Goal: Communication & Community: Participate in discussion

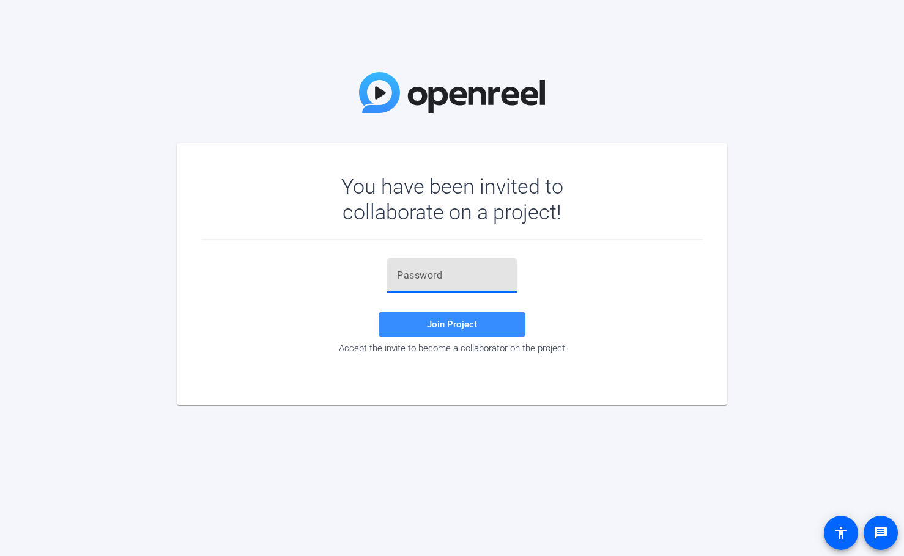
click at [448, 281] on input "text" at bounding box center [452, 275] width 110 height 15
click at [443, 268] on div at bounding box center [452, 276] width 110 height 34
click at [442, 277] on input "text" at bounding box center [452, 275] width 110 height 15
paste input "D##,8n"
type input "D##,8n"
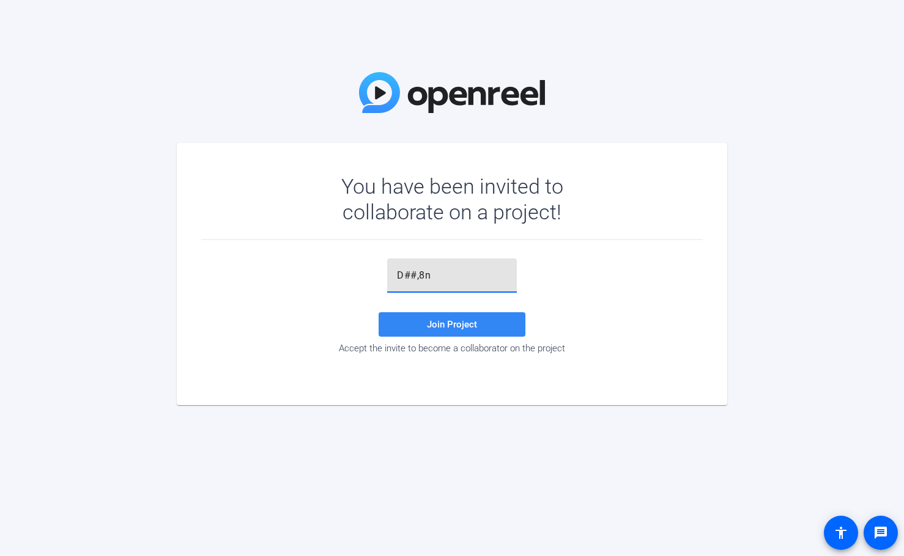
click at [480, 332] on span at bounding box center [451, 324] width 147 height 29
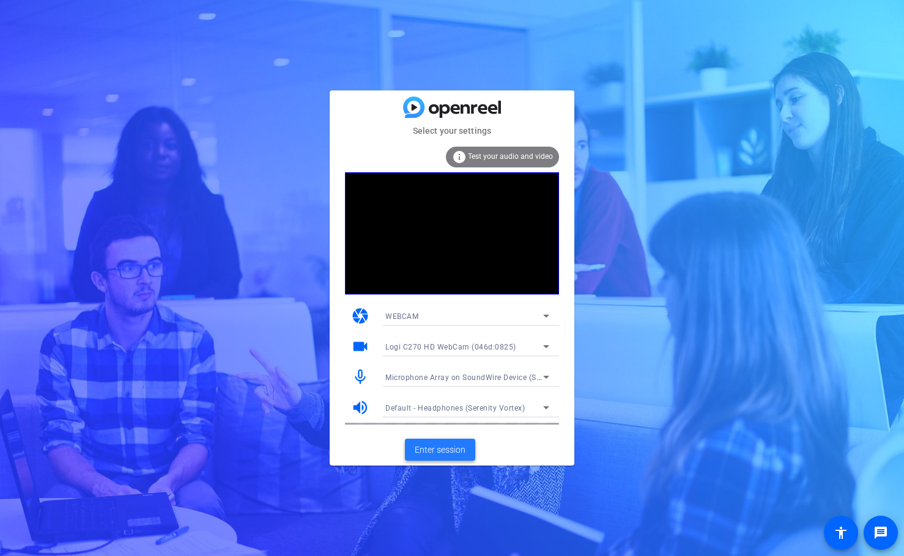
click at [440, 451] on span "Enter session" at bounding box center [439, 450] width 51 height 13
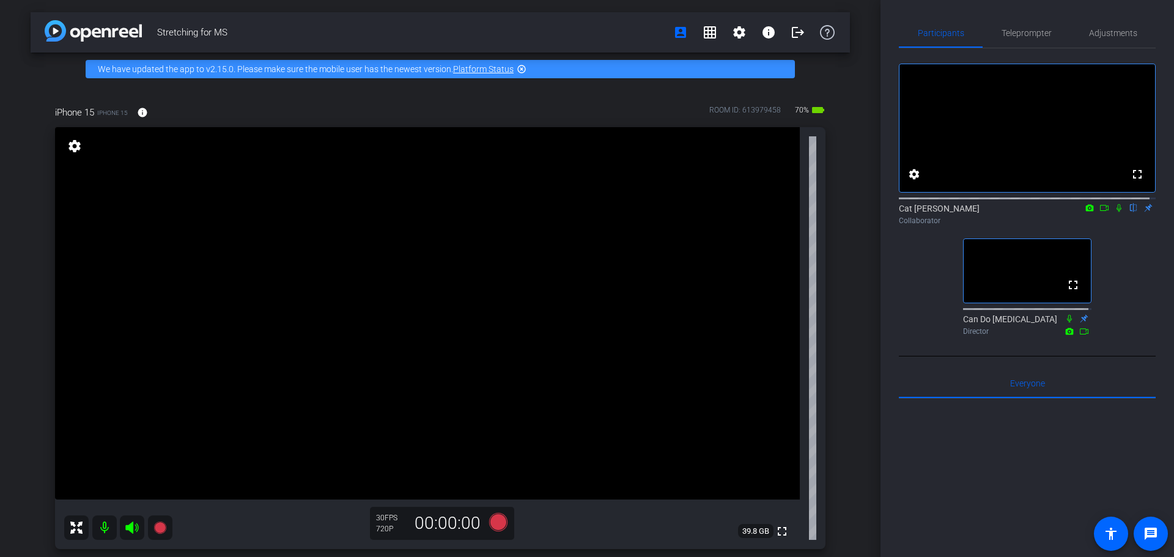
click at [903, 212] on icon at bounding box center [1118, 208] width 5 height 8
click at [903, 212] on icon at bounding box center [1119, 208] width 10 height 9
click at [732, 39] on mat-icon "settings" at bounding box center [739, 32] width 15 height 15
click at [740, 57] on span "Session Settings" at bounding box center [760, 58] width 64 height 15
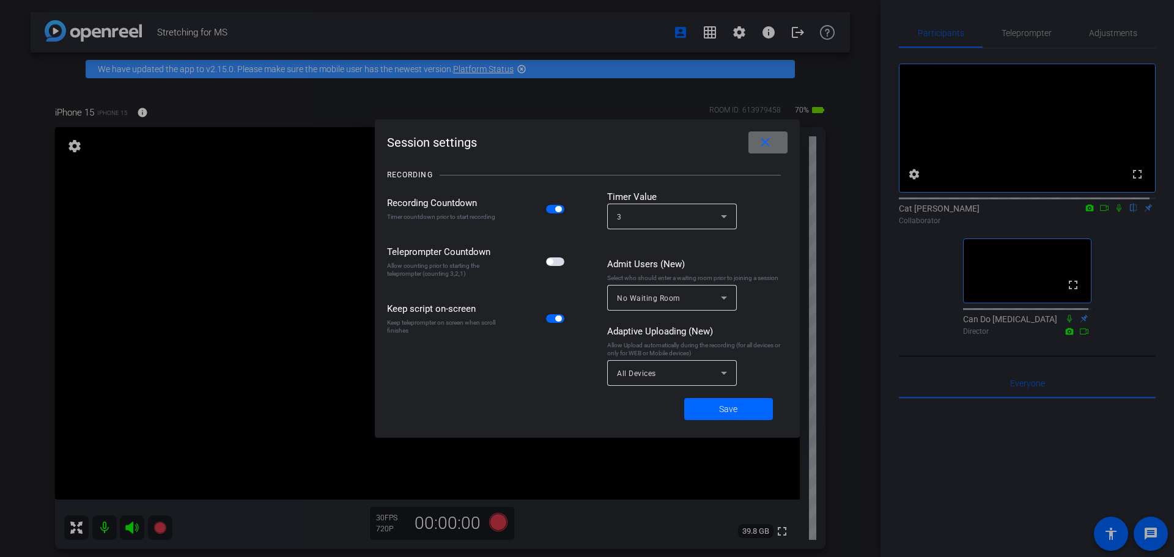
click at [760, 139] on mat-icon "close" at bounding box center [764, 142] width 15 height 15
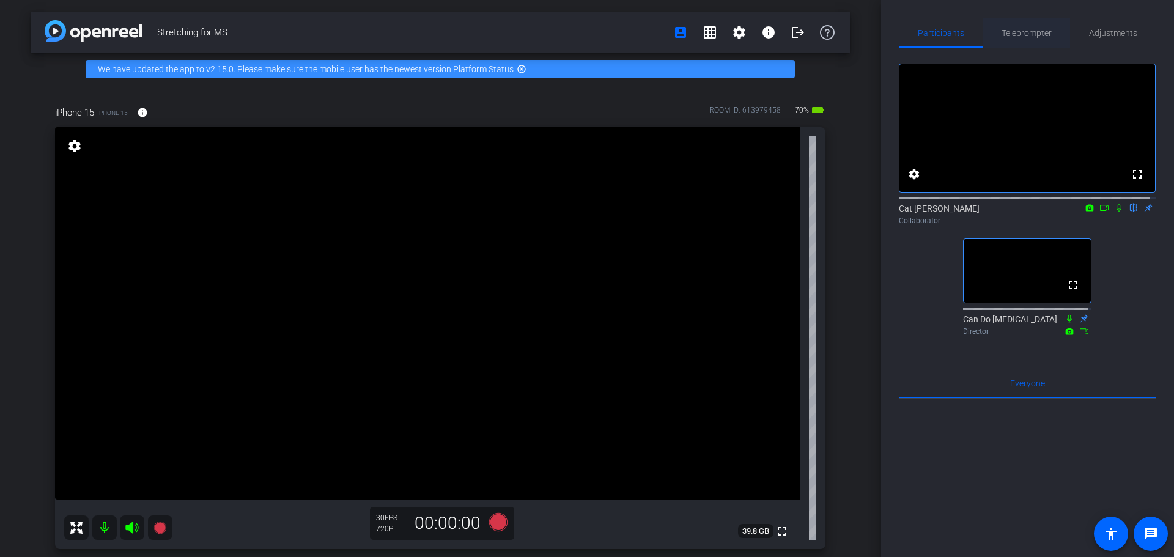
click at [903, 37] on span "Teleprompter" at bounding box center [1026, 33] width 50 height 9
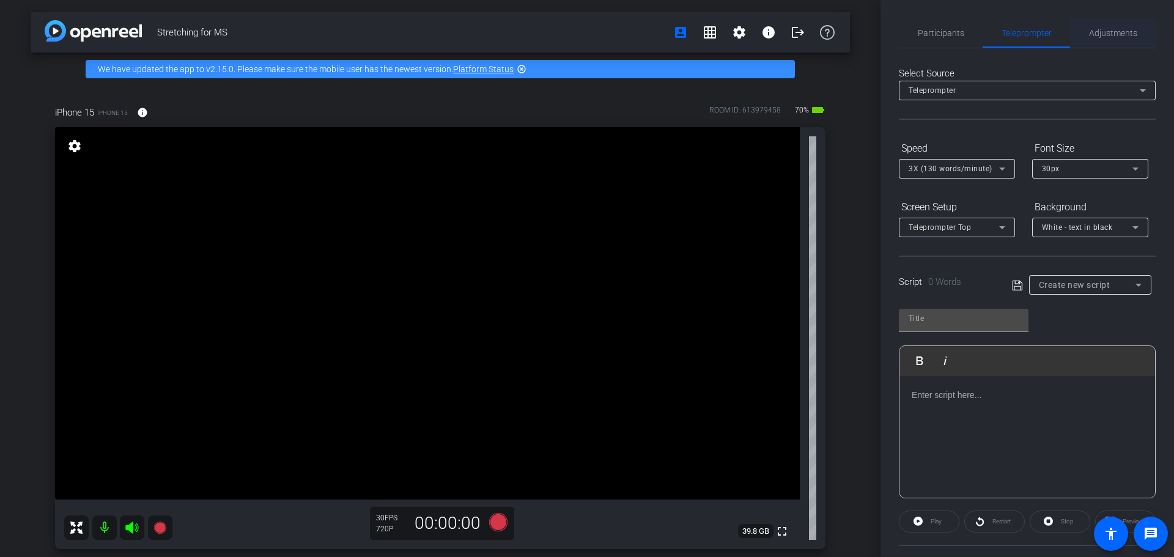
click at [903, 39] on span "Adjustments" at bounding box center [1113, 32] width 48 height 29
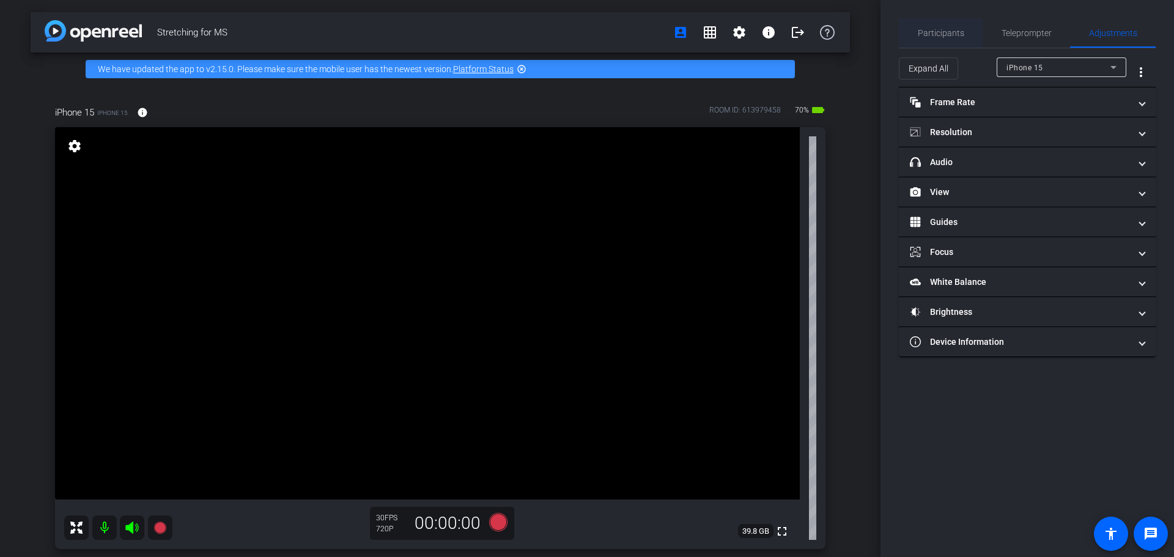
click at [903, 33] on span "Participants" at bounding box center [941, 33] width 46 height 9
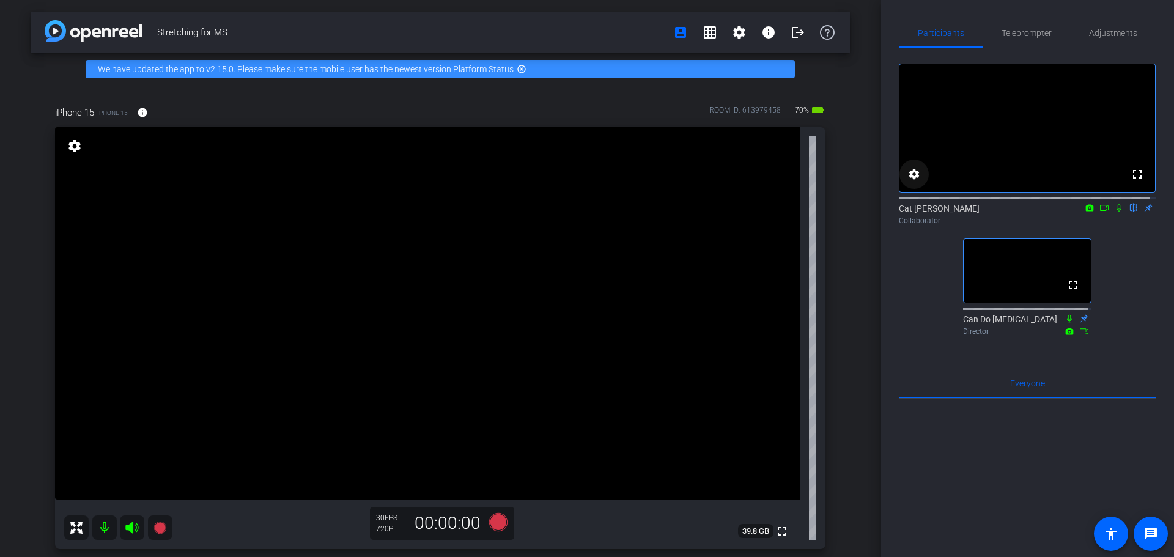
click at [903, 182] on mat-icon "settings" at bounding box center [914, 174] width 15 height 15
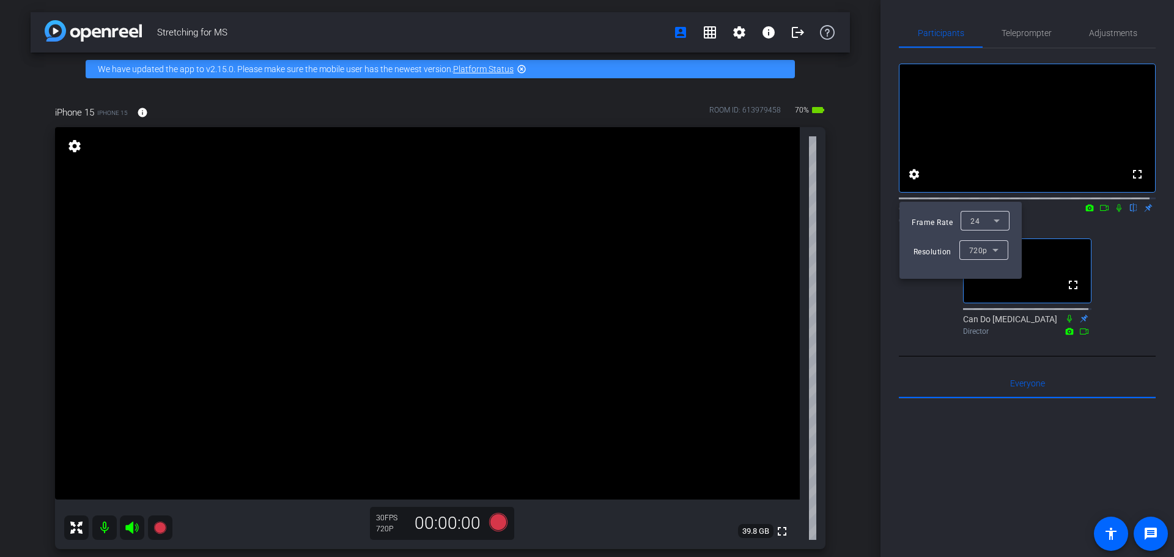
click at [903, 299] on div at bounding box center [587, 278] width 1174 height 557
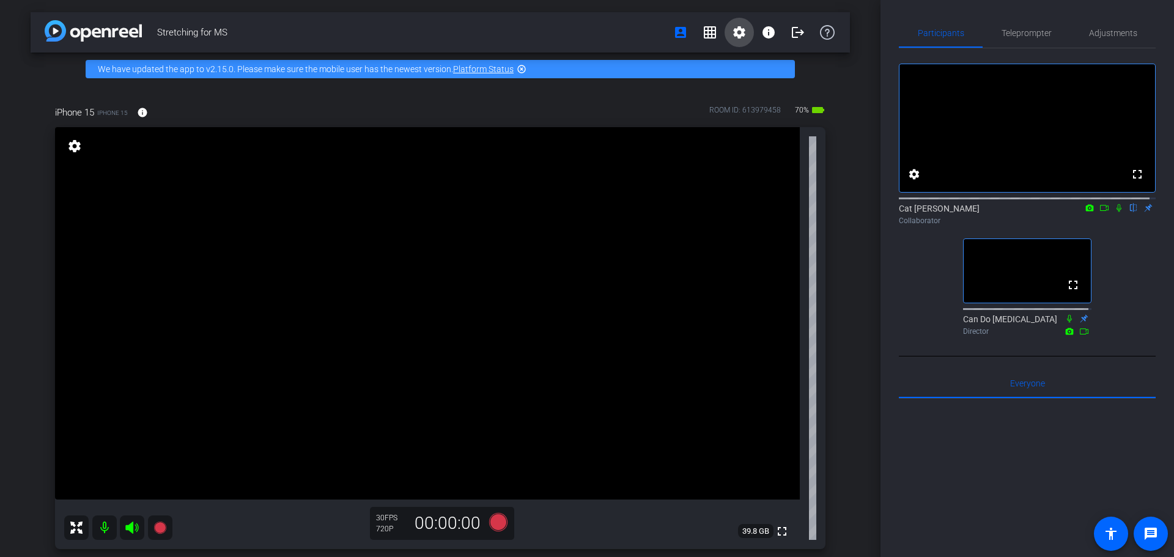
click at [732, 29] on mat-icon "settings" at bounding box center [739, 32] width 15 height 15
click at [903, 328] on div at bounding box center [587, 278] width 1174 height 557
click at [819, 82] on div "Stretching for MS account_box grid_on settings info logout We have updated the …" at bounding box center [440, 278] width 880 height 557
click at [792, 29] on mat-icon "logout" at bounding box center [797, 32] width 15 height 15
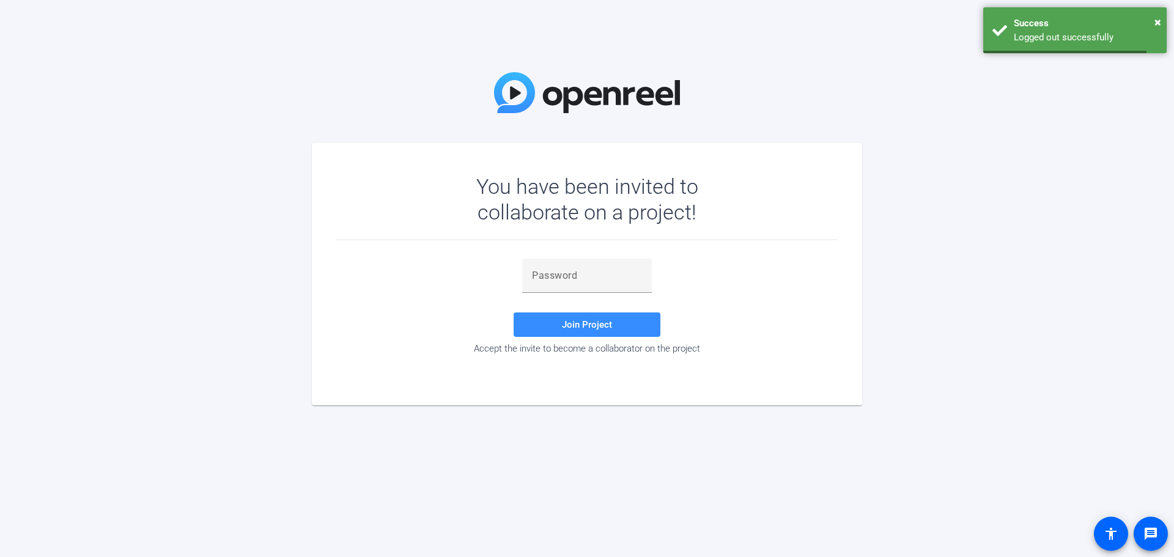
click at [783, 39] on div "You have been invited to collaborate on a project! Join Project Accept the invi…" at bounding box center [587, 278] width 1174 height 557
click at [592, 282] on input "text" at bounding box center [587, 275] width 110 height 15
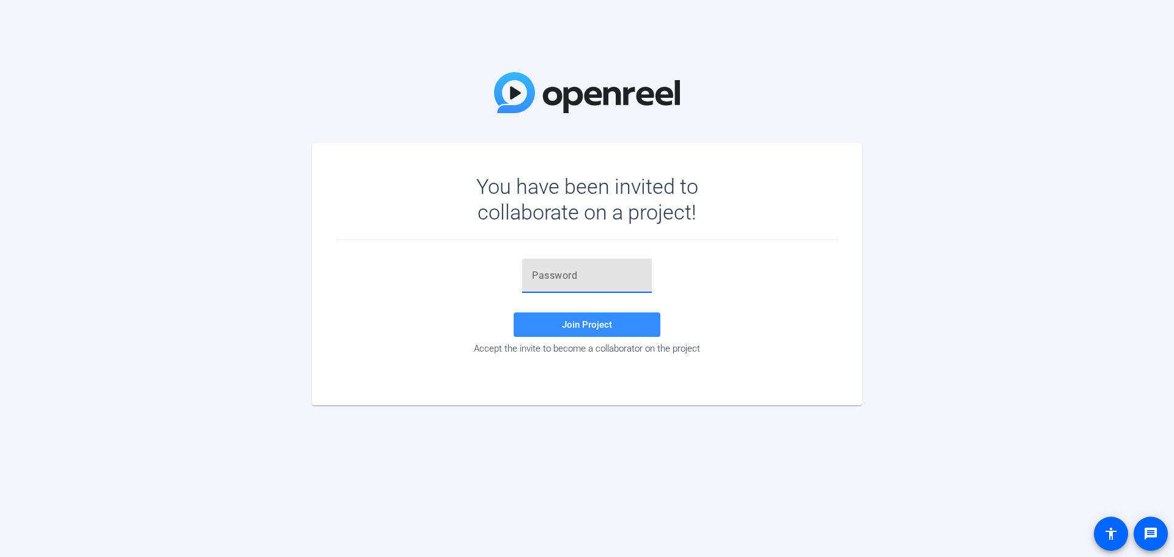
type input "D##,8n"
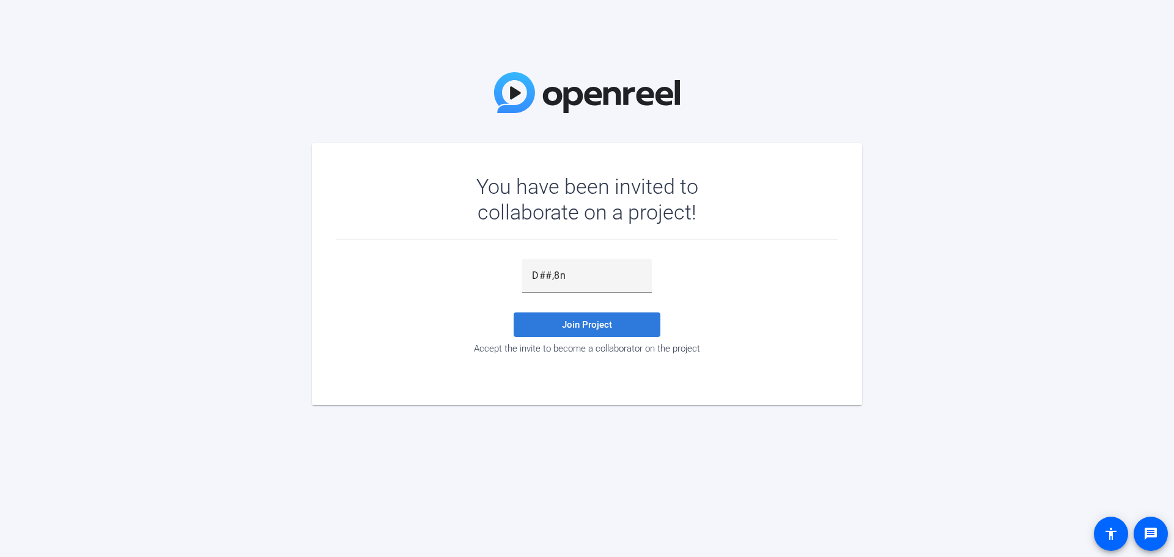
click at [585, 325] on span "Join Project" at bounding box center [587, 324] width 50 height 11
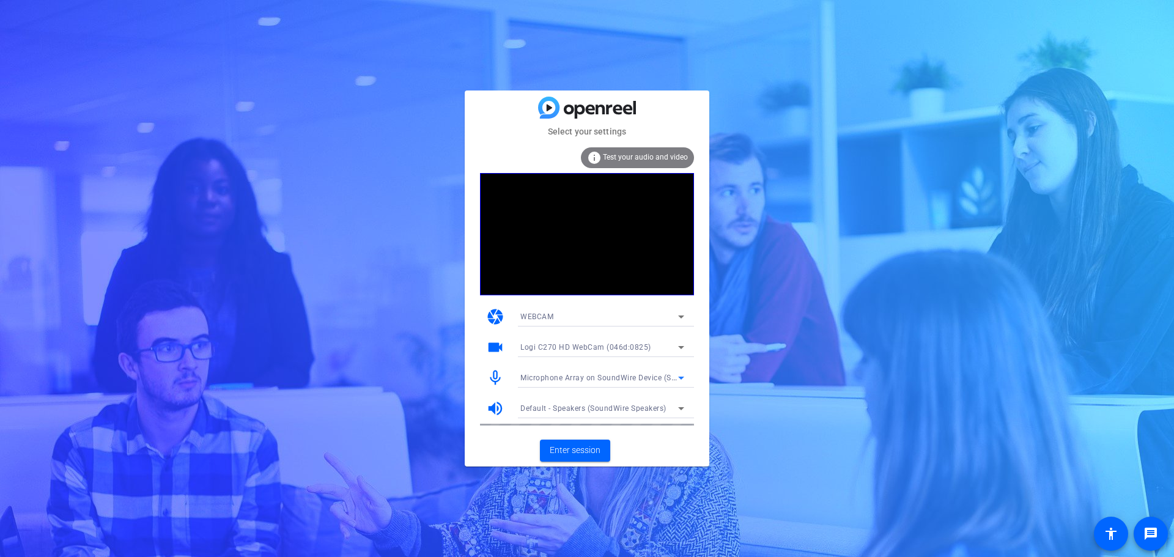
click at [677, 380] on icon at bounding box center [681, 377] width 15 height 15
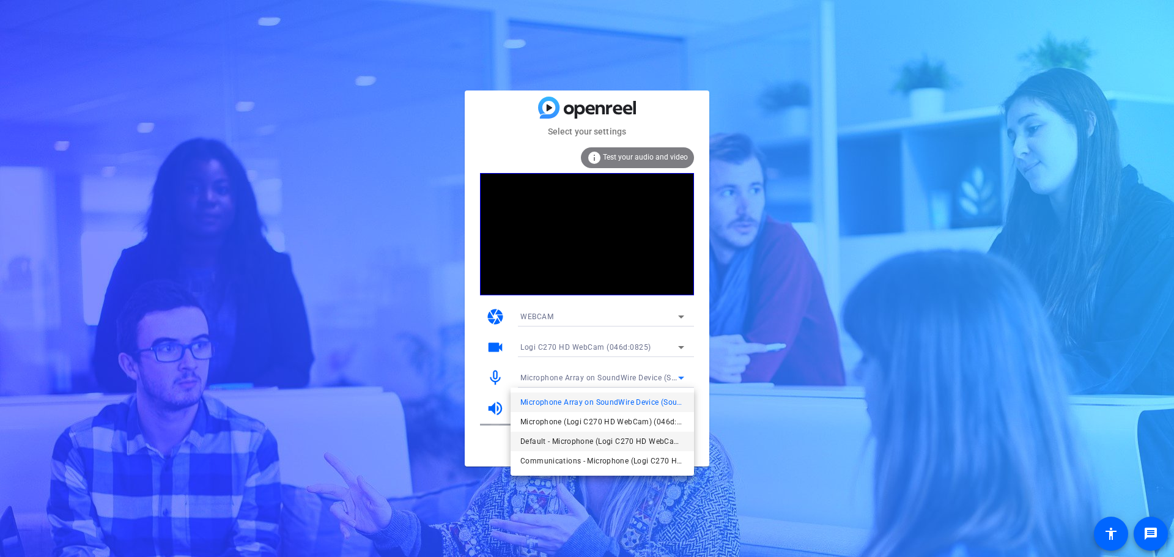
click at [610, 444] on span "Default - Microphone (Logi C270 HD WebCam) (046d:0825)" at bounding box center [602, 441] width 164 height 15
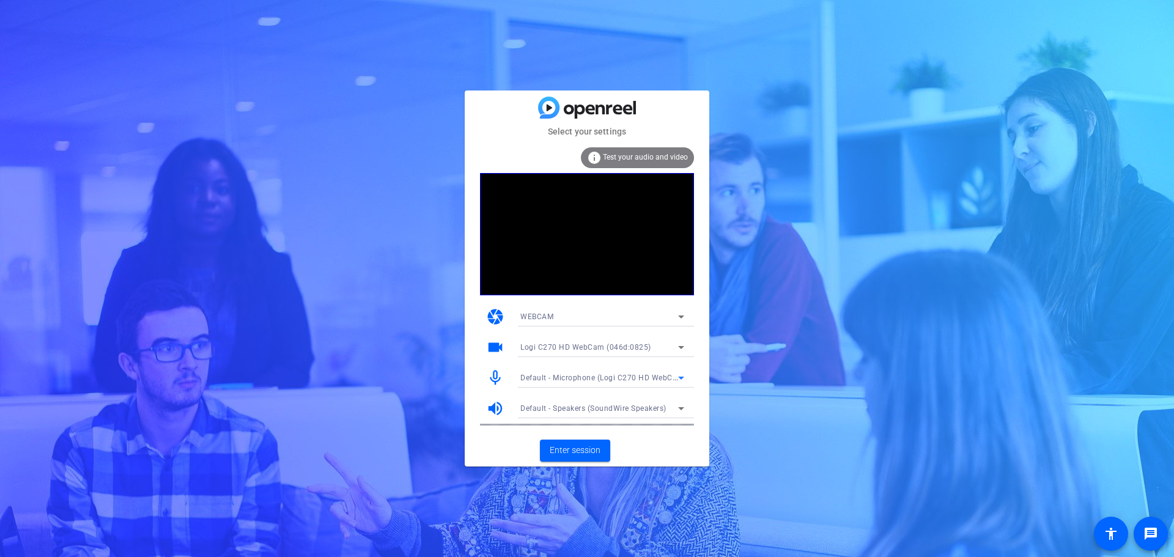
click at [594, 410] on span "Default - Speakers (SoundWire Speakers)" at bounding box center [593, 408] width 146 height 9
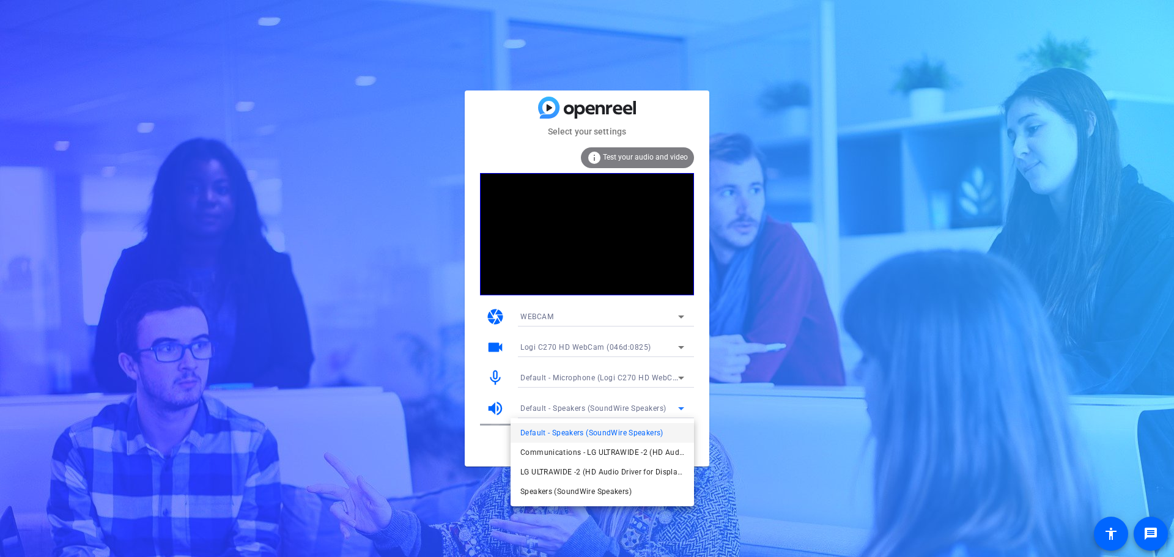
click at [610, 372] on div at bounding box center [587, 278] width 1174 height 557
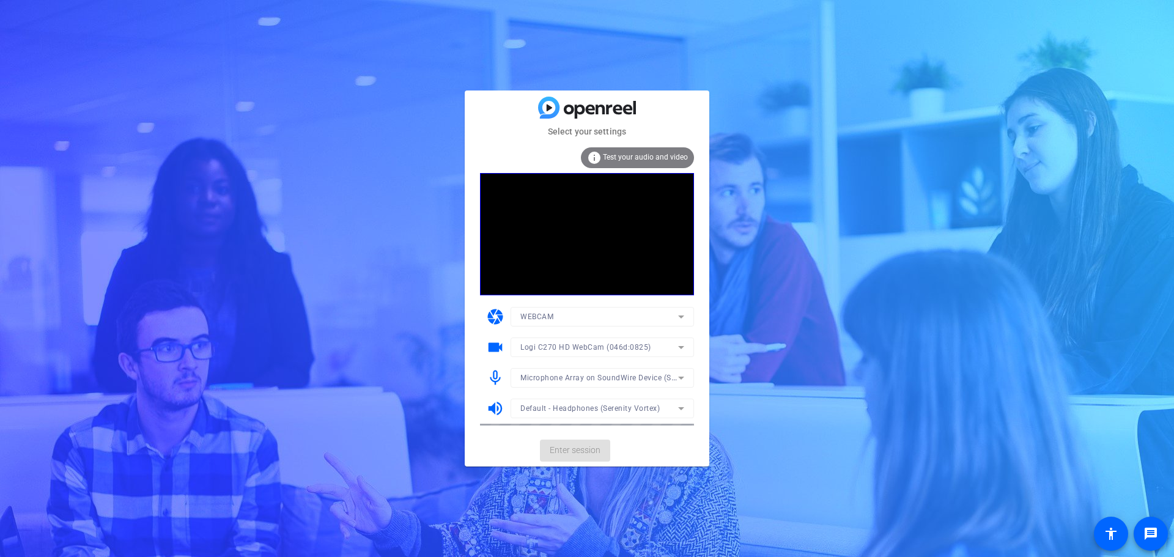
click at [608, 374] on mat-form-field "Microphone Array on SoundWire Device (SoundWire Audio)" at bounding box center [601, 378] width 183 height 20
click at [608, 374] on span "Microphone Array on SoundWire Device (SoundWire Audio)" at bounding box center [625, 377] width 211 height 10
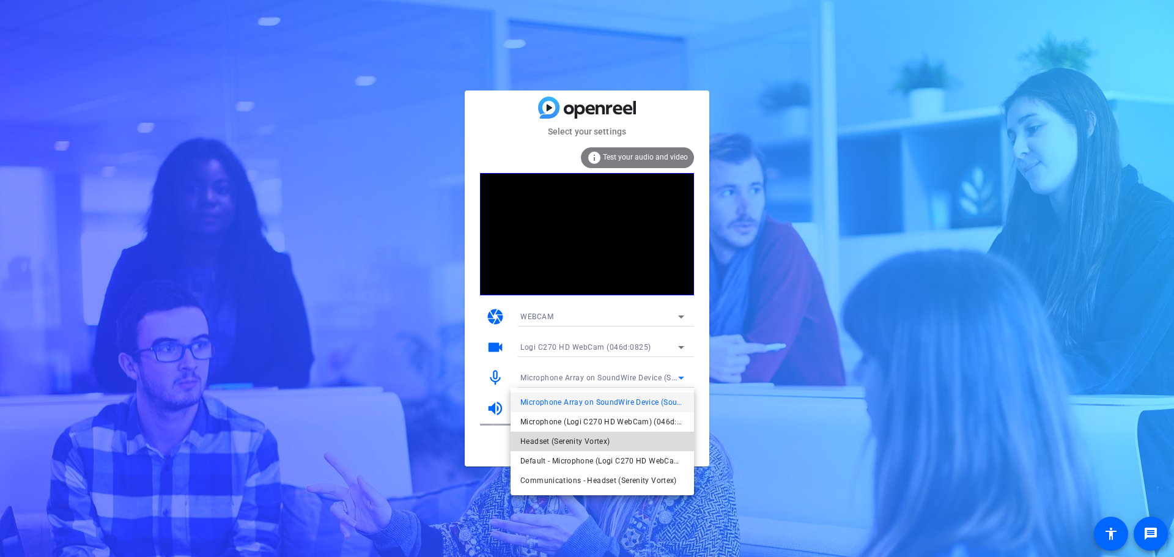
click at [595, 443] on span "Headset (Serenity Vortex)" at bounding box center [564, 441] width 89 height 15
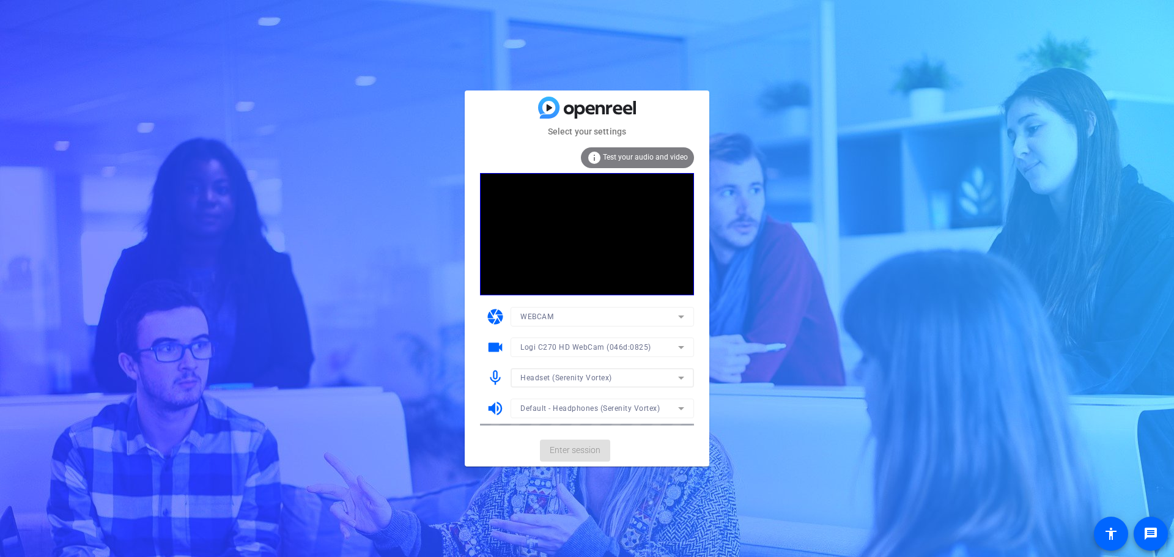
click at [586, 408] on mat-form-field "Default - Headphones (Serenity Vortex)" at bounding box center [601, 409] width 183 height 20
click at [588, 443] on span at bounding box center [575, 450] width 70 height 29
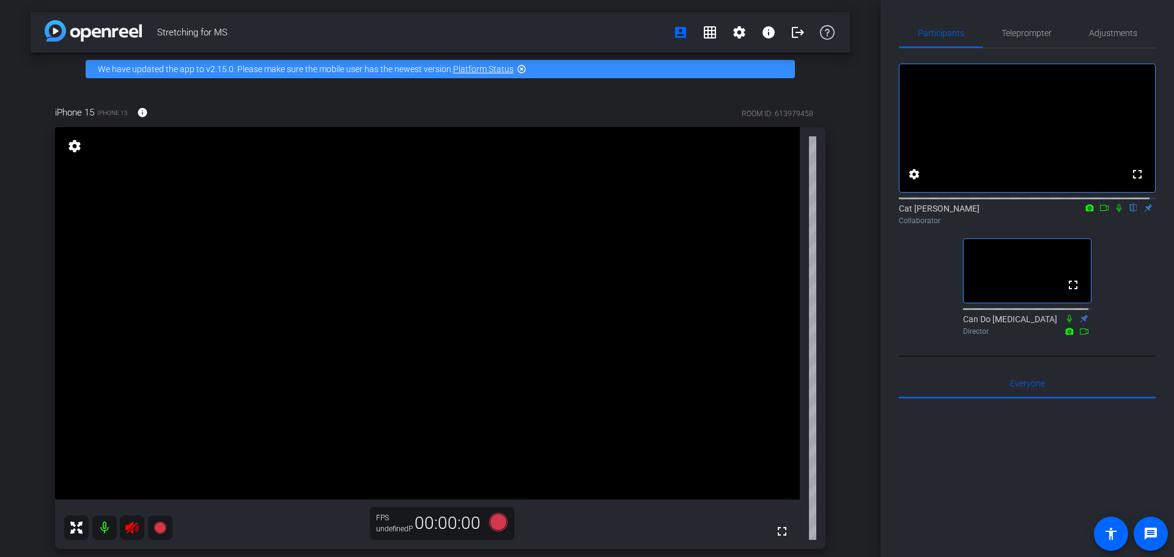
click at [903, 212] on icon at bounding box center [1119, 208] width 10 height 9
click at [493, 521] on icon at bounding box center [498, 522] width 18 height 18
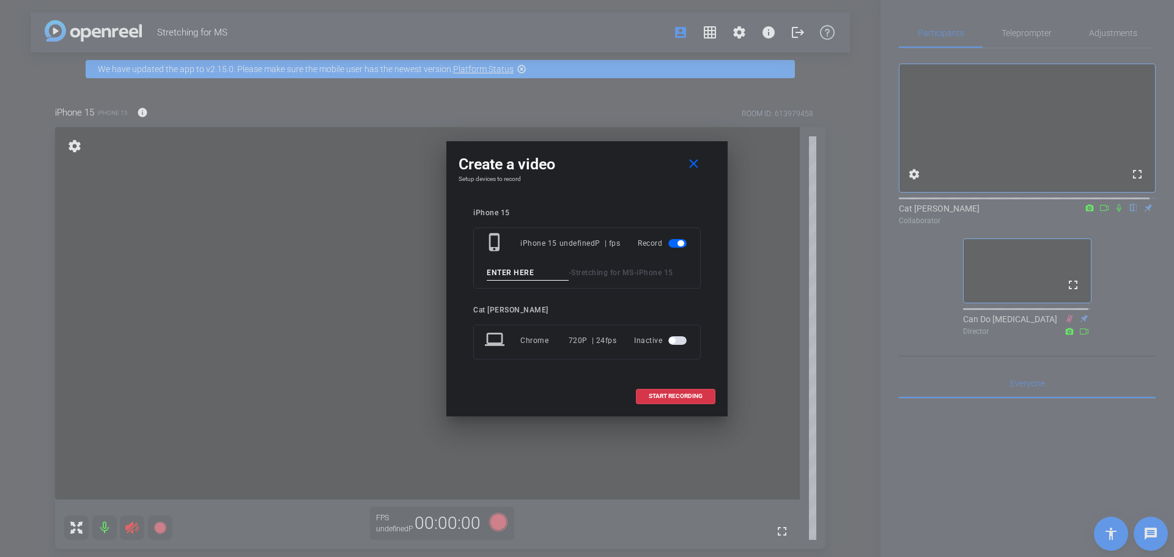
click at [523, 273] on input at bounding box center [528, 272] width 82 height 15
drag, startPoint x: 536, startPoint y: 272, endPoint x: 470, endPoint y: 270, distance: 66.1
click at [470, 270] on div "iPhone 15 phone_iphone iPhone 15 undefinedP | fps Record - Stretching for MS - …" at bounding box center [587, 292] width 257 height 193
click at [503, 271] on input at bounding box center [528, 272] width 82 height 15
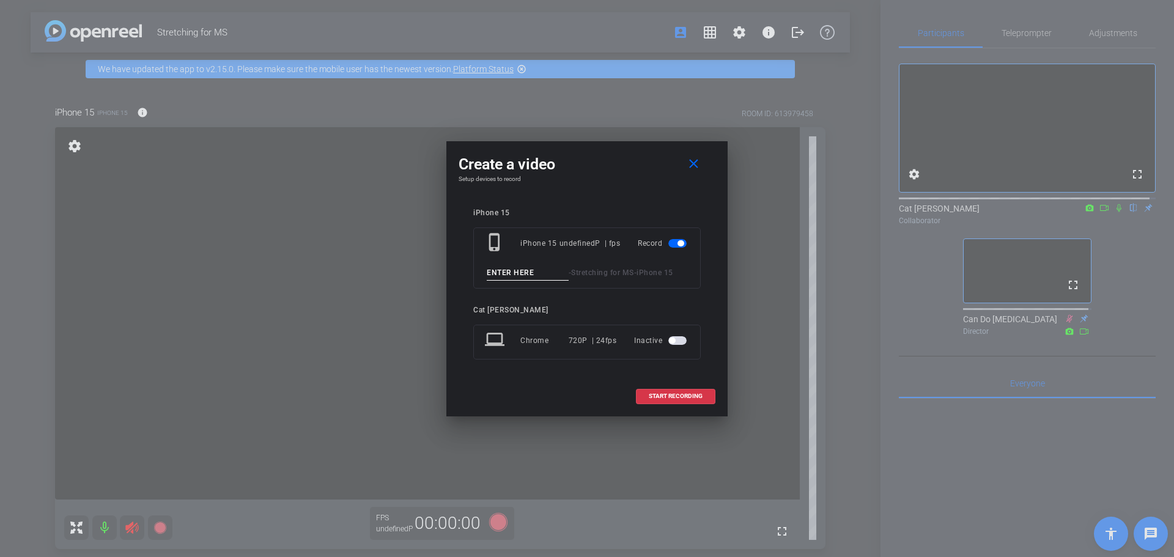
click at [503, 271] on input at bounding box center [528, 272] width 82 height 15
click at [690, 398] on span "START RECORDING" at bounding box center [676, 396] width 54 height 6
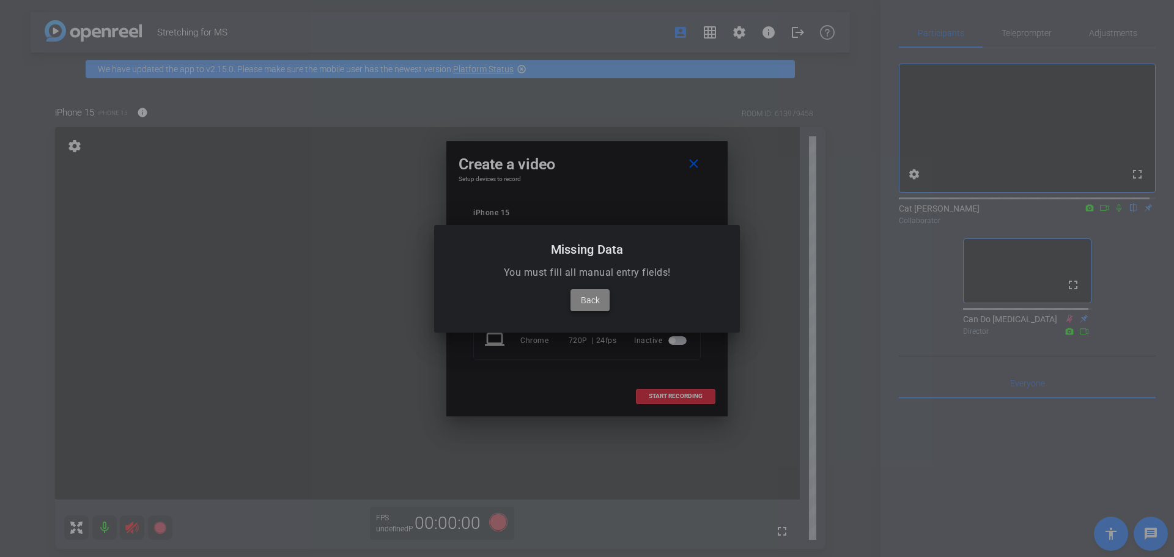
click at [591, 303] on span "Back" at bounding box center [590, 300] width 19 height 15
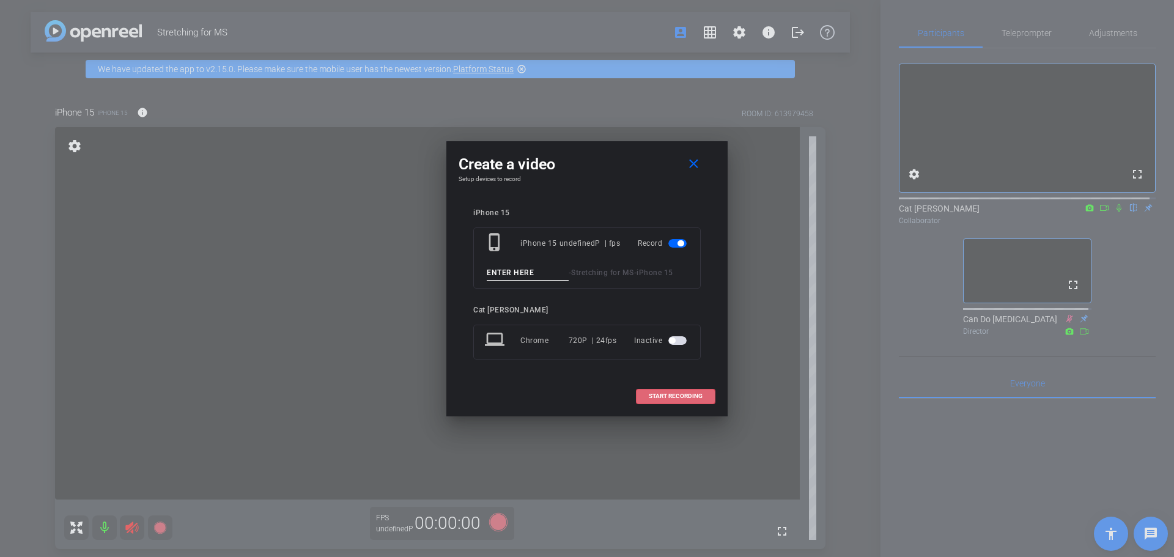
click at [520, 272] on input at bounding box center [528, 272] width 82 height 15
type input "Courtney"
click at [594, 304] on div "iPhone 15 phone_iphone iPhone 15 undefinedP | fps Record Courtney - Stretching …" at bounding box center [586, 292] width 227 height 168
click at [624, 301] on div "iPhone 15 phone_iphone iPhone 15 undefinedP | fps Record Courtney - Stretching …" at bounding box center [586, 292] width 227 height 168
click at [624, 307] on div "Cat [PERSON_NAME]" at bounding box center [586, 310] width 227 height 9
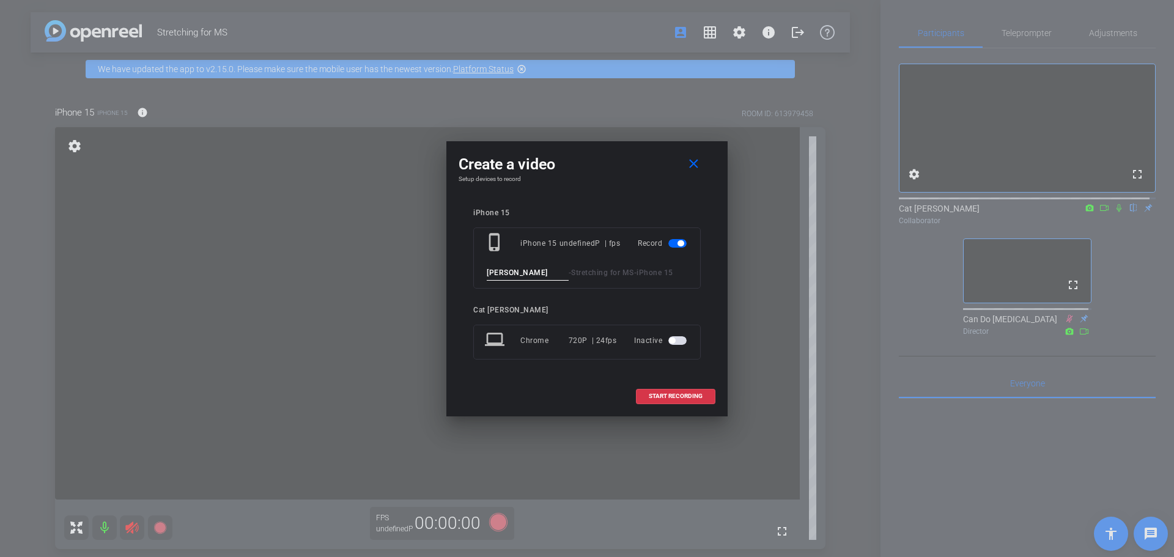
click at [651, 306] on div "Cat [PERSON_NAME]" at bounding box center [586, 310] width 227 height 9
click at [539, 273] on input "Courtney" at bounding box center [528, 272] width 82 height 15
click at [582, 302] on div "iPhone 15 phone_iphone iPhone 15 undefinedP | fps Record Courtney - Stretching …" at bounding box center [586, 292] width 227 height 168
click at [572, 378] on div "iPhone 15 phone_iphone iPhone 15 undefinedP | fps Record Courtney - Stretching …" at bounding box center [587, 292] width 257 height 193
click at [573, 386] on div "iPhone 15 phone_iphone iPhone 15 undefinedP | fps Record Courtney - Stretching …" at bounding box center [587, 292] width 257 height 193
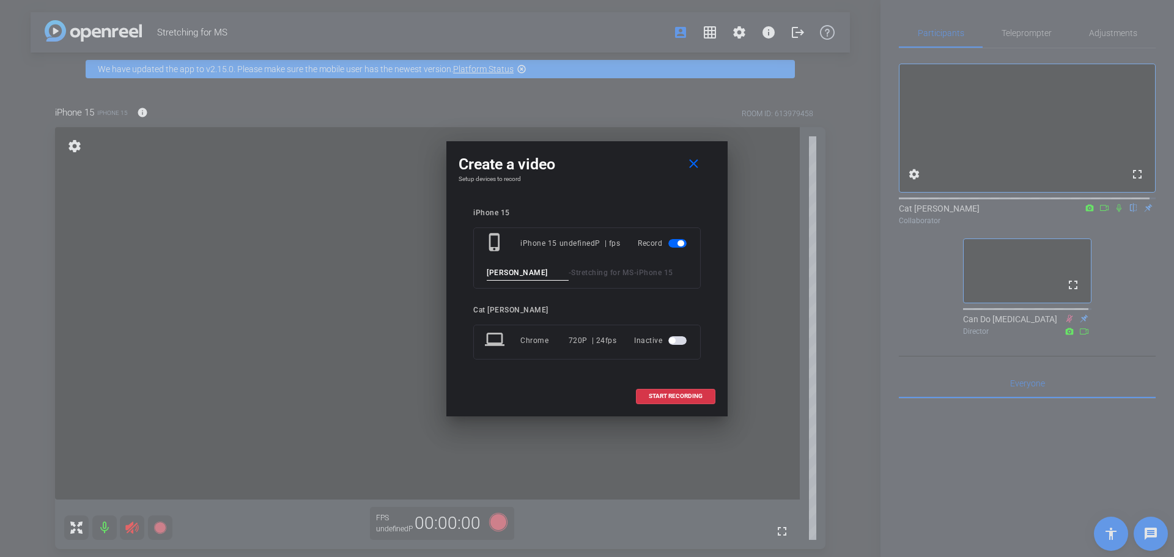
click at [573, 386] on div "iPhone 15 phone_iphone iPhone 15 undefinedP | fps Record Courtney - Stretching …" at bounding box center [587, 292] width 257 height 193
click at [580, 386] on div "iPhone 15 phone_iphone iPhone 15 undefinedP | fps Record Courtney - Stretching …" at bounding box center [587, 292] width 257 height 193
click at [576, 386] on div "iPhone 15 phone_iphone iPhone 15 undefinedP | fps Record Courtney - Stretching …" at bounding box center [587, 292] width 257 height 193
click at [581, 389] on div "START RECORDING" at bounding box center [587, 396] width 257 height 15
click at [685, 396] on span "START RECORDING" at bounding box center [676, 396] width 54 height 6
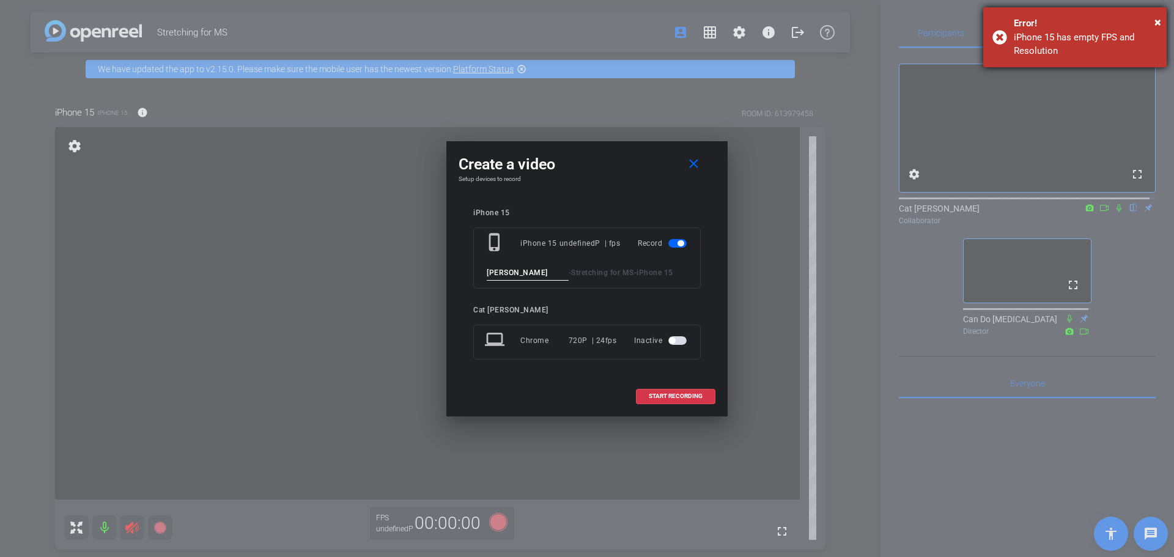
click at [903, 43] on div "iPhone 15 has empty FPS and Resolution" at bounding box center [1086, 45] width 144 height 28
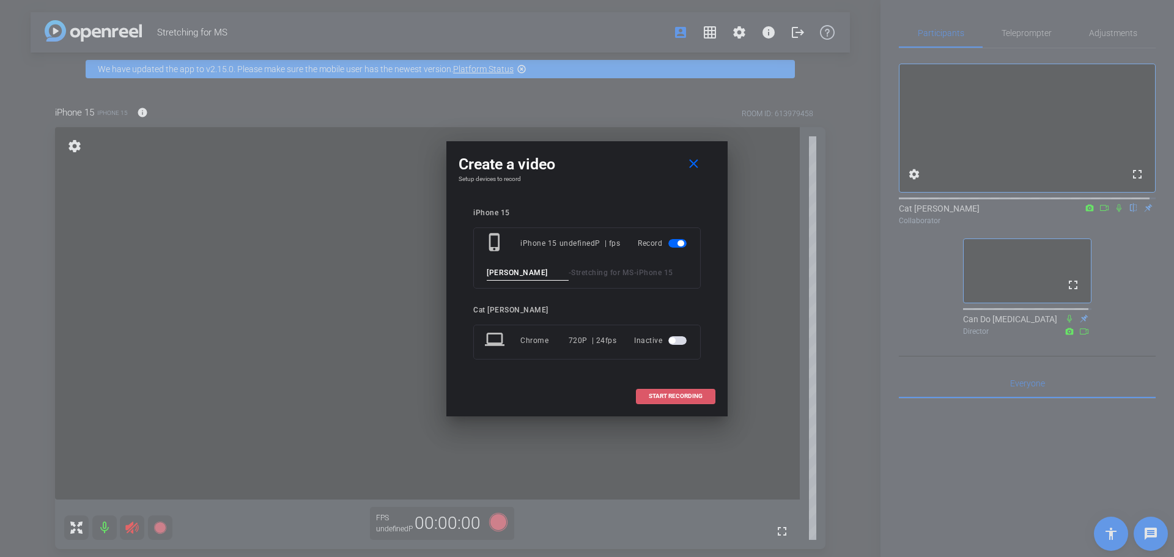
click at [678, 399] on span "START RECORDING" at bounding box center [676, 396] width 54 height 6
click at [608, 242] on div "undefinedP | fps" at bounding box center [589, 243] width 61 height 22
click at [552, 273] on input "Courtney" at bounding box center [528, 272] width 82 height 15
click at [509, 274] on input "Courtney" at bounding box center [528, 272] width 82 height 15
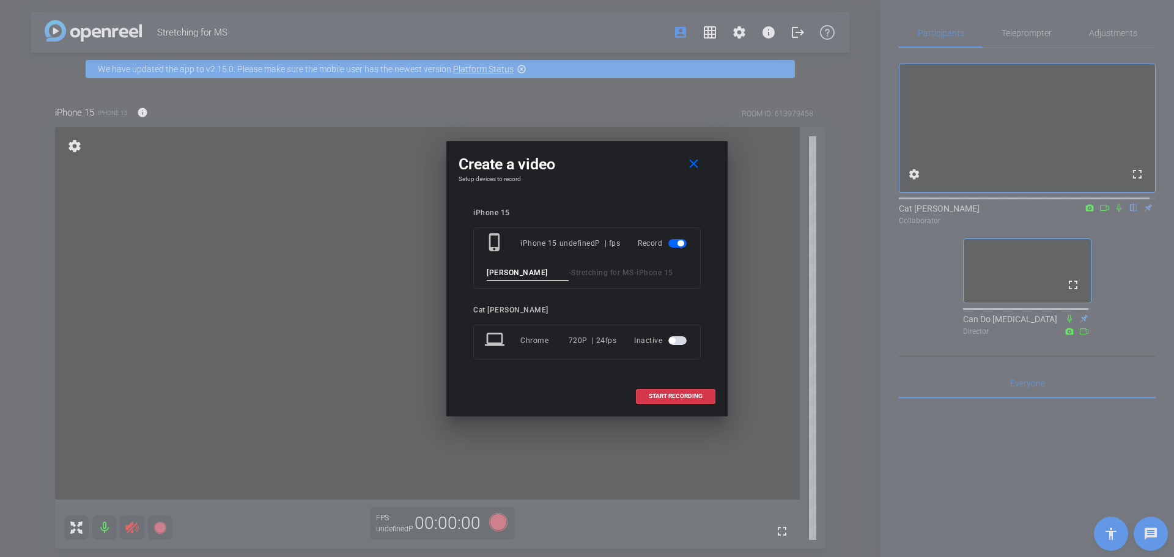
click at [509, 274] on input "Courtney" at bounding box center [528, 272] width 82 height 15
click at [606, 241] on div "undefinedP | fps" at bounding box center [589, 243] width 61 height 22
click at [574, 241] on div "undefinedP | fps" at bounding box center [589, 243] width 61 height 22
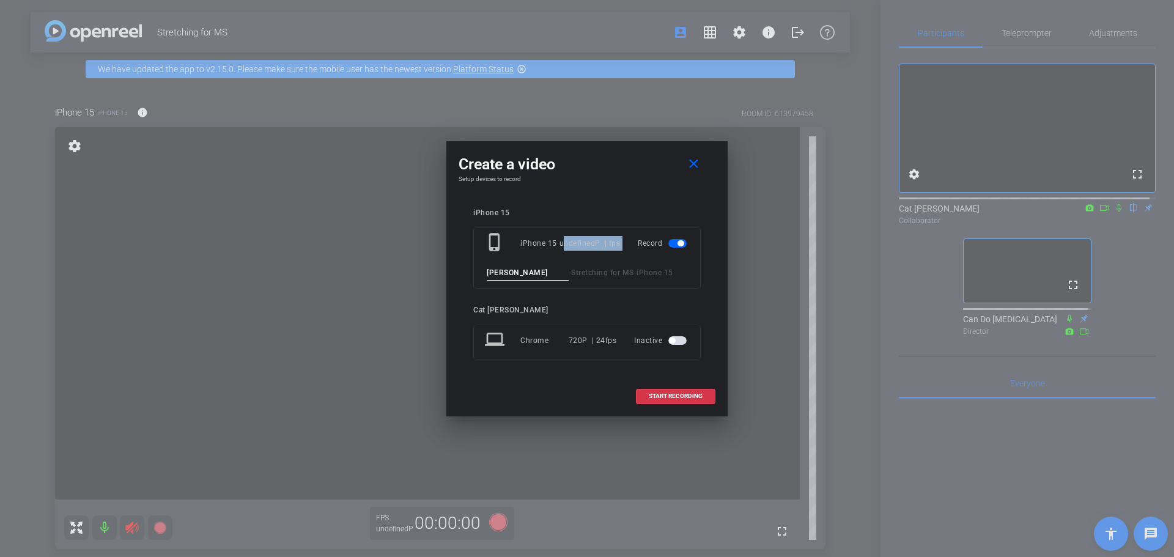
click at [679, 243] on span "button" at bounding box center [680, 243] width 6 height 6
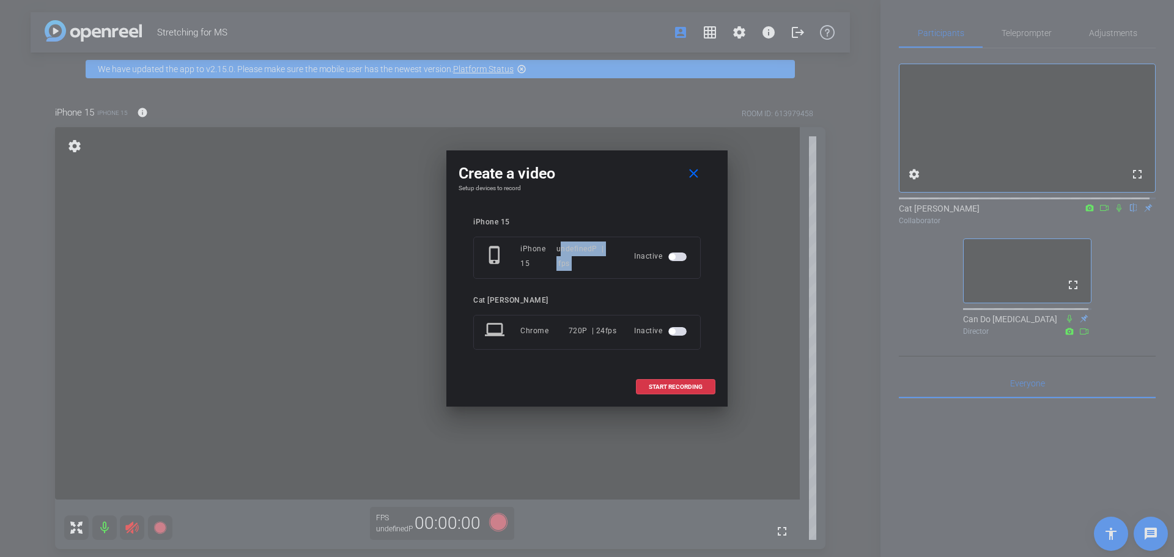
click at [683, 257] on span "button" at bounding box center [677, 256] width 18 height 9
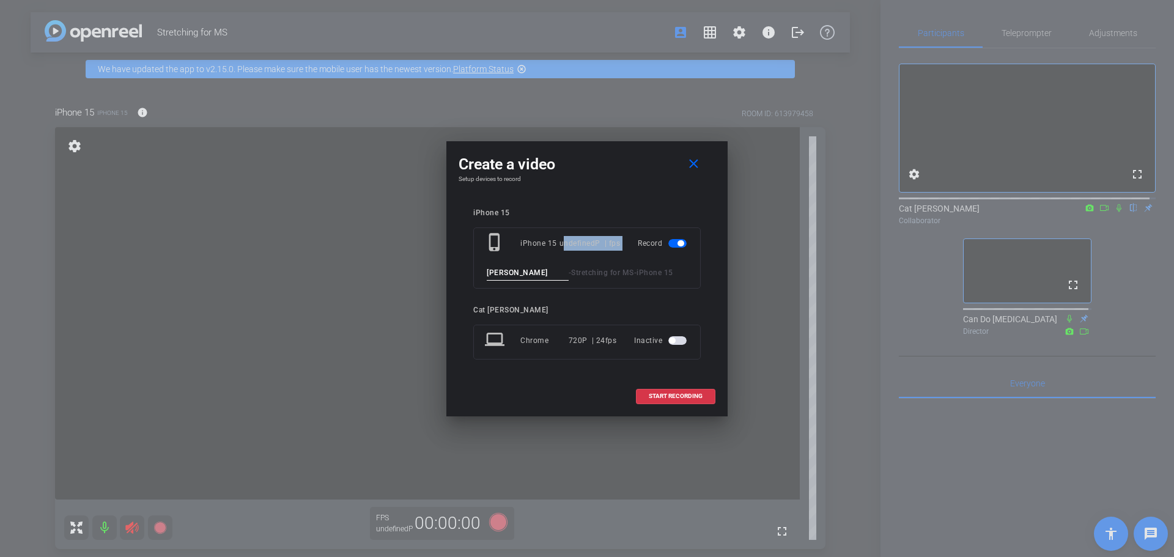
click at [674, 339] on span "button" at bounding box center [672, 340] width 6 height 6
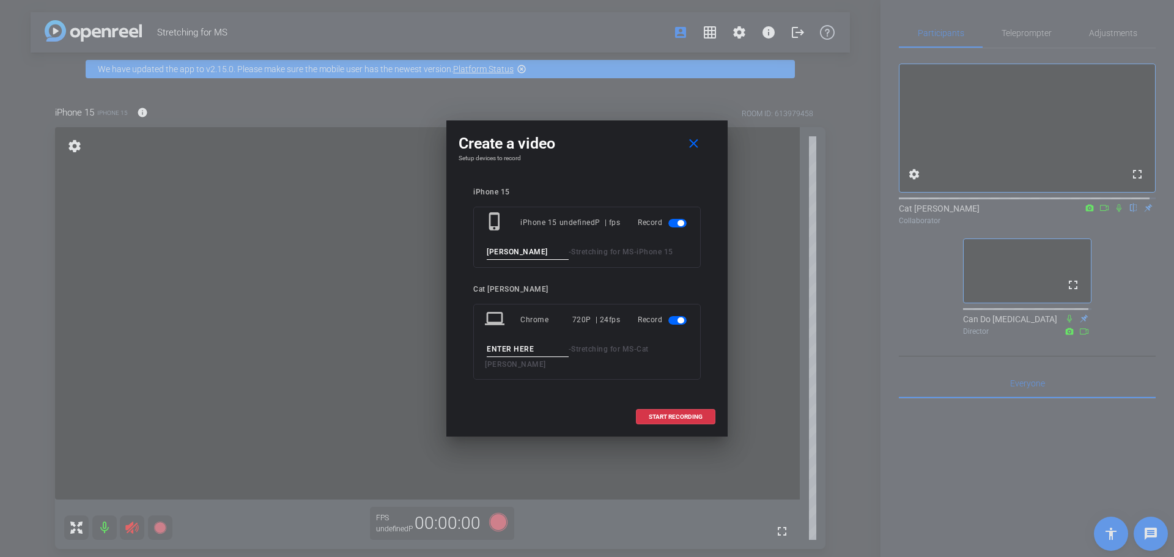
click at [528, 357] on input at bounding box center [528, 349] width 82 height 15
click at [701, 158] on span at bounding box center [695, 143] width 39 height 29
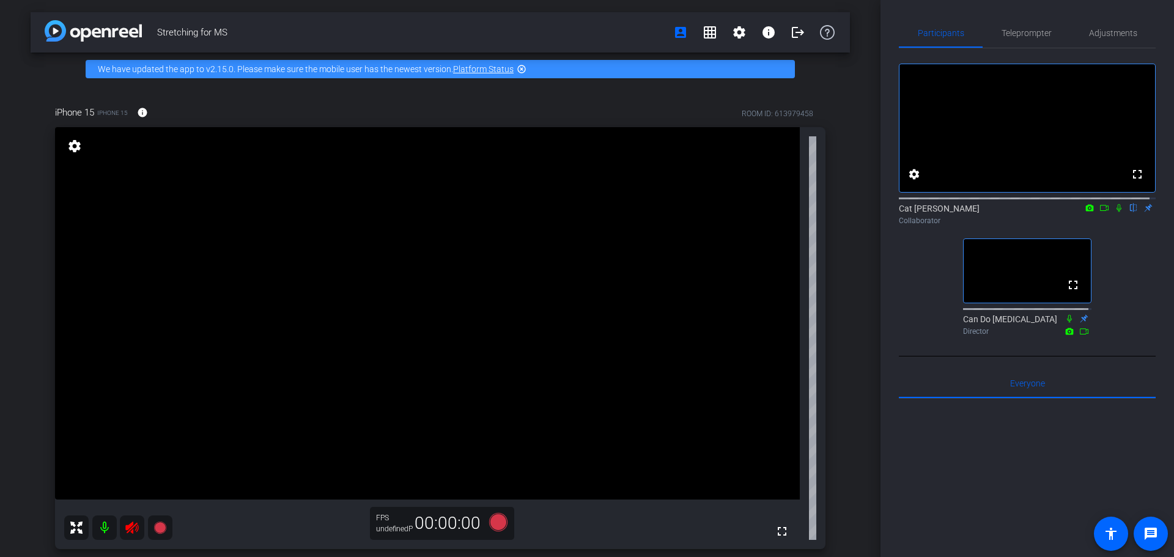
click at [903, 325] on div "fullscreen settings Cat Lyons flip Collaborator fullscreen Can Do Multiple Scle…" at bounding box center [1027, 194] width 257 height 292
click at [370, 65] on div "We have updated the app to v2.15.0. Please make sure the mobile user has the ne…" at bounding box center [440, 69] width 709 height 18
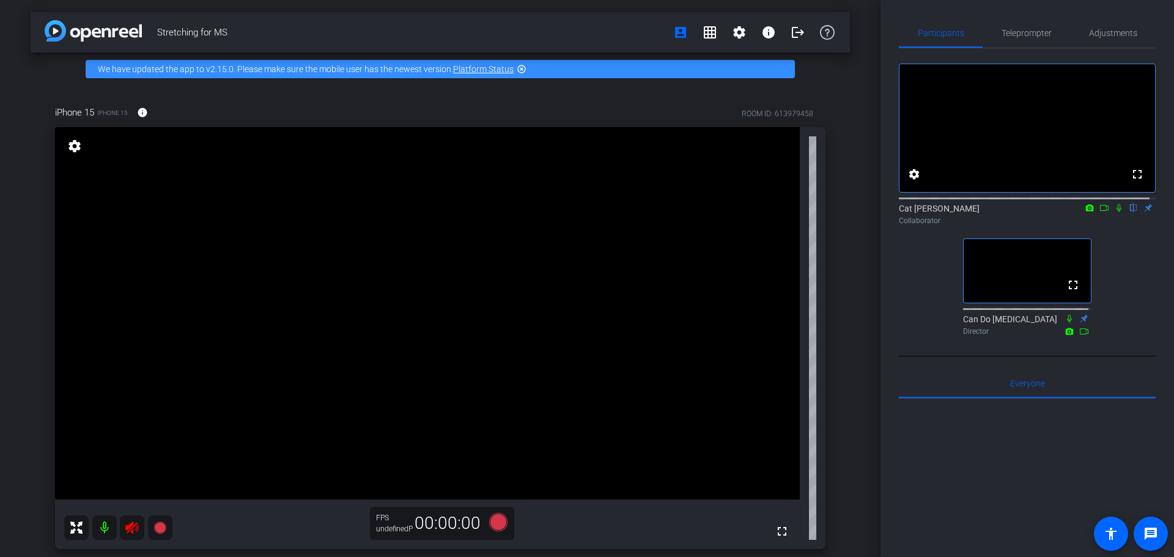
click at [370, 67] on div "We have updated the app to v2.15.0. Please make sure the mobile user has the ne…" at bounding box center [440, 69] width 709 height 18
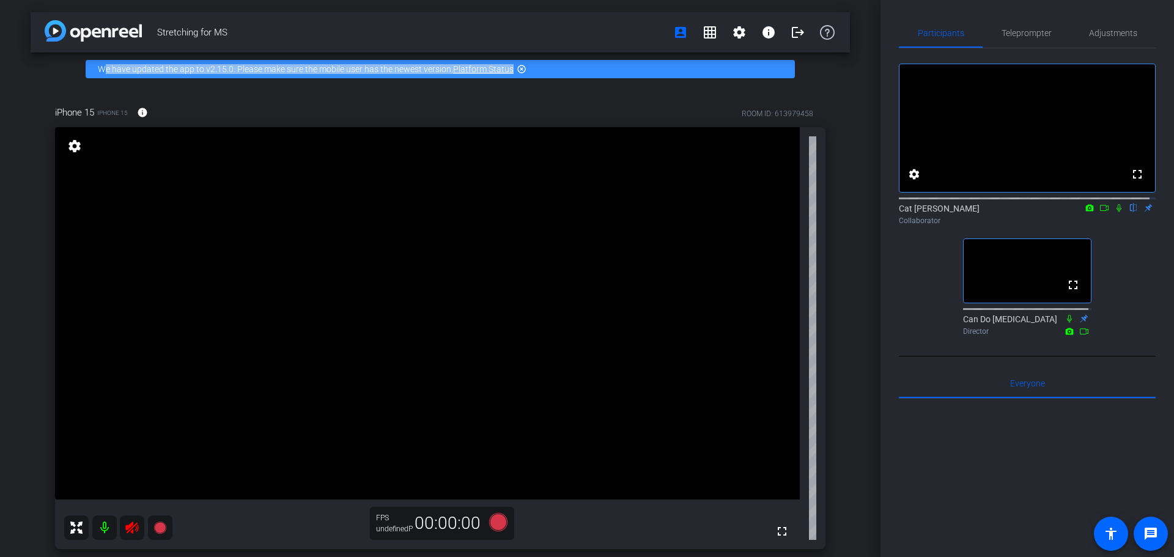
click at [370, 67] on div "We have updated the app to v2.15.0. Please make sure the mobile user has the ne…" at bounding box center [440, 69] width 709 height 18
click at [367, 69] on div "We have updated the app to v2.15.0. Please make sure the mobile user has the ne…" at bounding box center [440, 69] width 709 height 18
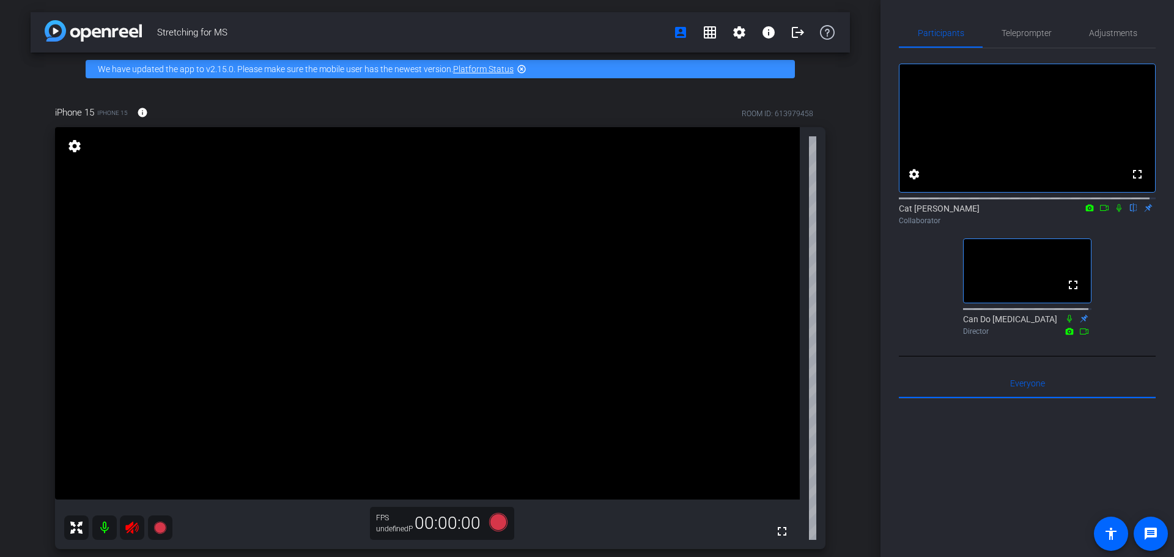
click at [367, 69] on div "We have updated the app to v2.15.0. Please make sure the mobile user has the ne…" at bounding box center [440, 69] width 709 height 18
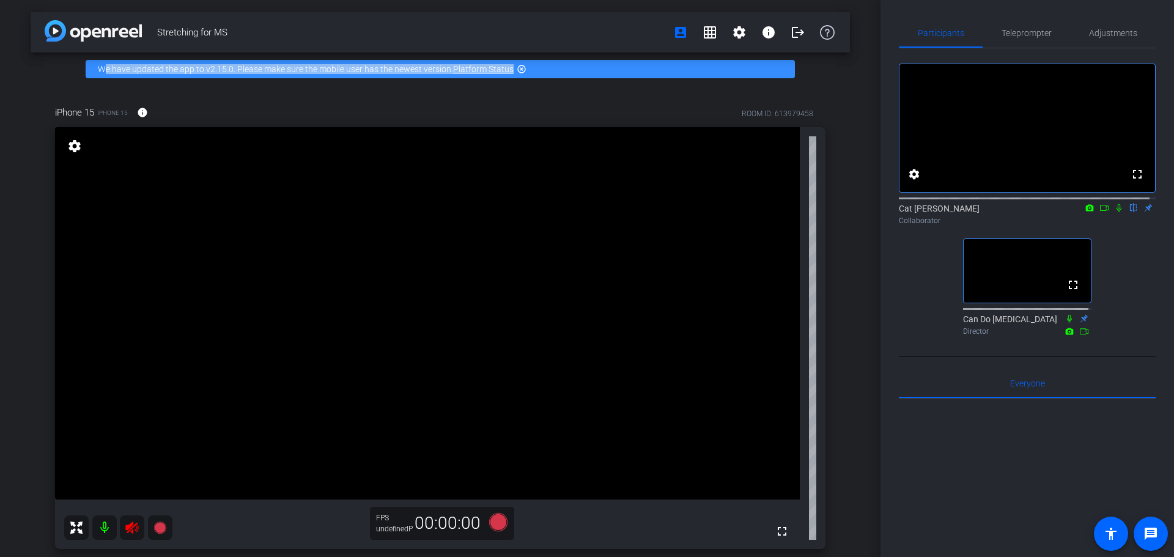
click at [367, 69] on div "We have updated the app to v2.15.0. Please make sure the mobile user has the ne…" at bounding box center [440, 69] width 709 height 18
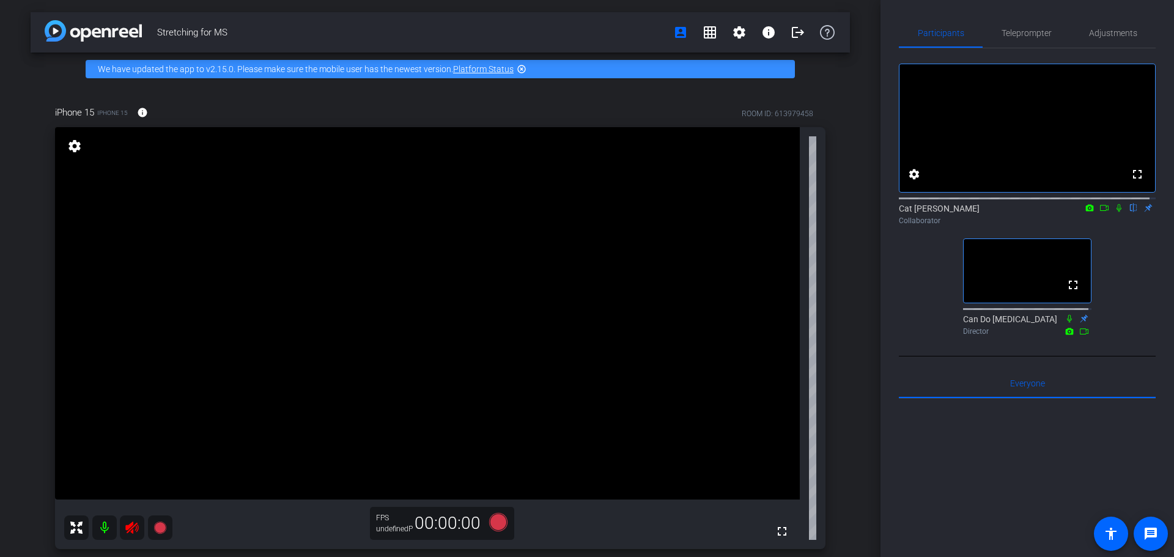
click at [240, 68] on div "We have updated the app to v2.15.0. Please make sure the mobile user has the ne…" at bounding box center [440, 69] width 709 height 18
drag, startPoint x: 236, startPoint y: 71, endPoint x: 451, endPoint y: 75, distance: 214.6
click at [451, 75] on div "We have updated the app to v2.15.0. Please make sure the mobile user has the ne…" at bounding box center [440, 69] width 709 height 18
click at [108, 71] on div "We have updated the app to v2.15.0. Please make sure the mobile user has the ne…" at bounding box center [440, 69] width 709 height 18
click at [903, 310] on div "fullscreen settings Cat Lyons flip Collaborator fullscreen Can Do Multiple Scle…" at bounding box center [1027, 194] width 257 height 292
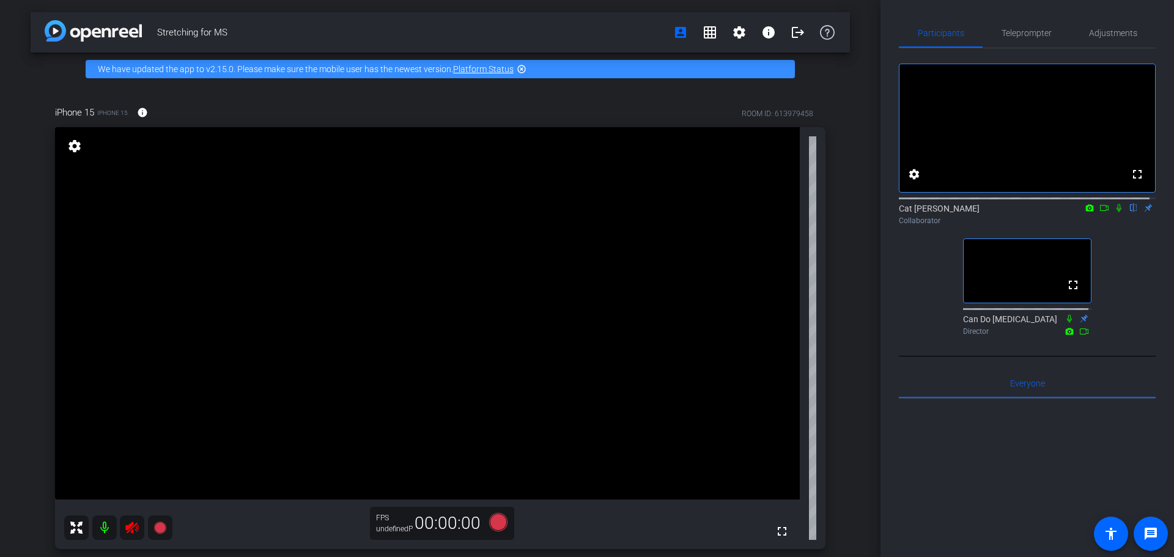
click at [903, 312] on div "fullscreen settings Cat Lyons flip Collaborator fullscreen Can Do Multiple Scle…" at bounding box center [1027, 194] width 257 height 292
click at [903, 313] on div "fullscreen settings Cat Lyons flip Collaborator fullscreen Can Do Multiple Scle…" at bounding box center [1027, 194] width 257 height 292
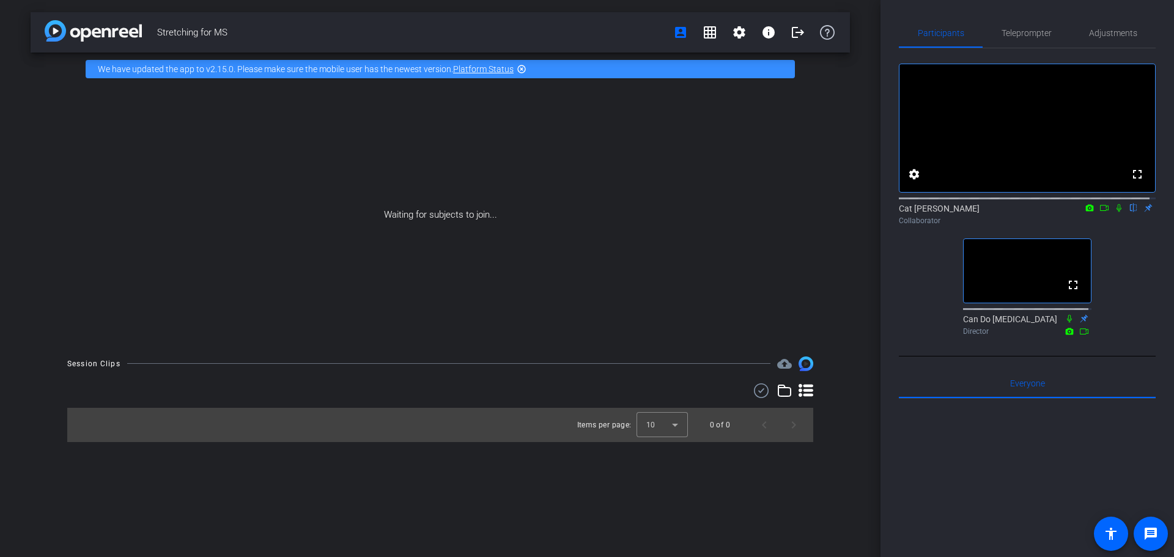
click at [903, 314] on div "fullscreen settings Cat Lyons flip Collaborator fullscreen Can Do Multiple Scle…" at bounding box center [1027, 194] width 257 height 292
click at [903, 288] on div "fullscreen settings Cat Lyons flip Collaborator fullscreen Can Do Multiple Scle…" at bounding box center [1027, 194] width 257 height 292
click at [523, 71] on mat-icon "highlight_off" at bounding box center [522, 69] width 10 height 10
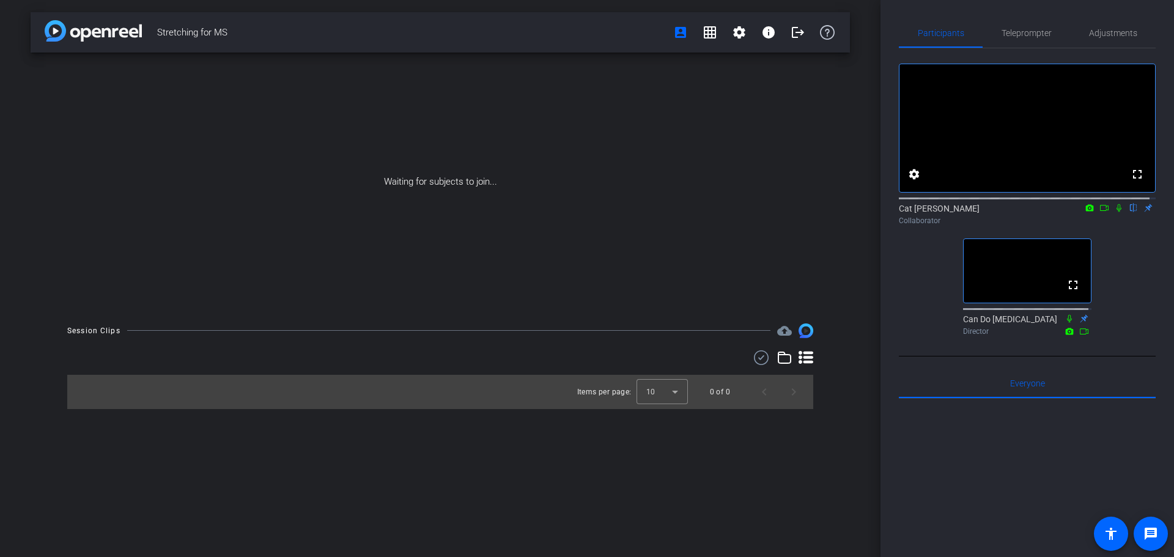
click at [698, 465] on div "Stretching for MS account_box grid_on settings info logout Waiting for subjects…" at bounding box center [440, 278] width 880 height 557
click at [903, 478] on div at bounding box center [1027, 550] width 257 height 303
click at [903, 493] on div at bounding box center [1027, 550] width 257 height 303
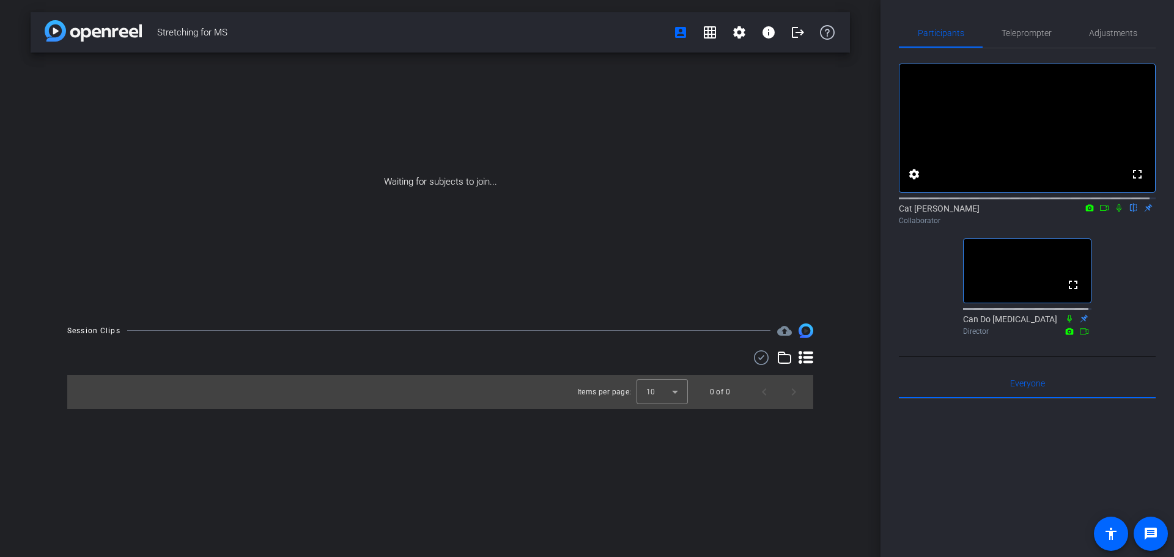
click at [903, 463] on div at bounding box center [1027, 550] width 257 height 303
click at [903, 328] on div "fullscreen settings Cat Lyons flip Collaborator fullscreen Can Do Multiple Scle…" at bounding box center [1027, 194] width 257 height 292
click at [903, 340] on div "fullscreen settings Cat Lyons flip Collaborator fullscreen Can Do Multiple Scle…" at bounding box center [1027, 194] width 257 height 292
click at [903, 306] on div "fullscreen settings Cat Lyons flip Collaborator fullscreen Can Do Multiple Scle…" at bounding box center [1027, 194] width 257 height 292
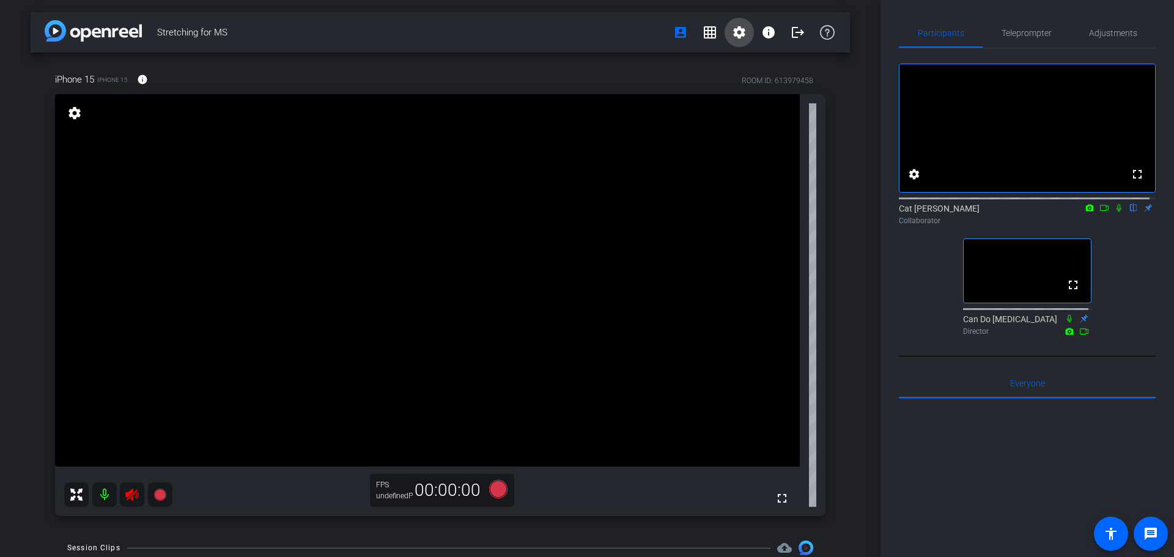
click at [732, 29] on mat-icon "settings" at bounding box center [739, 32] width 15 height 15
click at [722, 31] on div at bounding box center [587, 278] width 1174 height 557
click at [710, 32] on mat-icon "grid_on" at bounding box center [709, 32] width 15 height 15
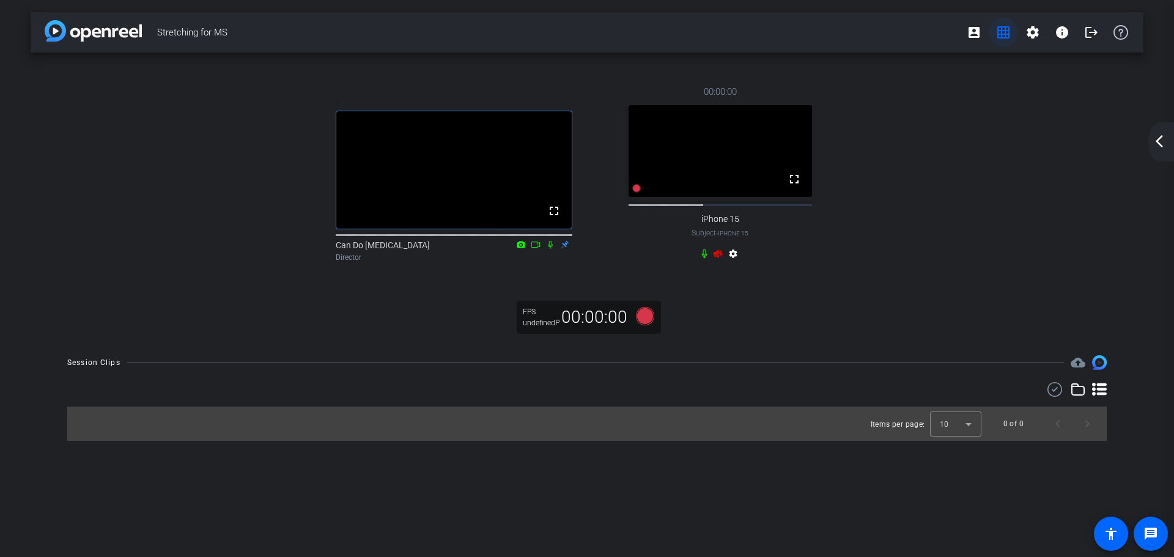
click at [903, 31] on mat-icon "grid_on" at bounding box center [1003, 32] width 15 height 15
click at [903, 36] on mat-icon "account_box" at bounding box center [974, 32] width 15 height 15
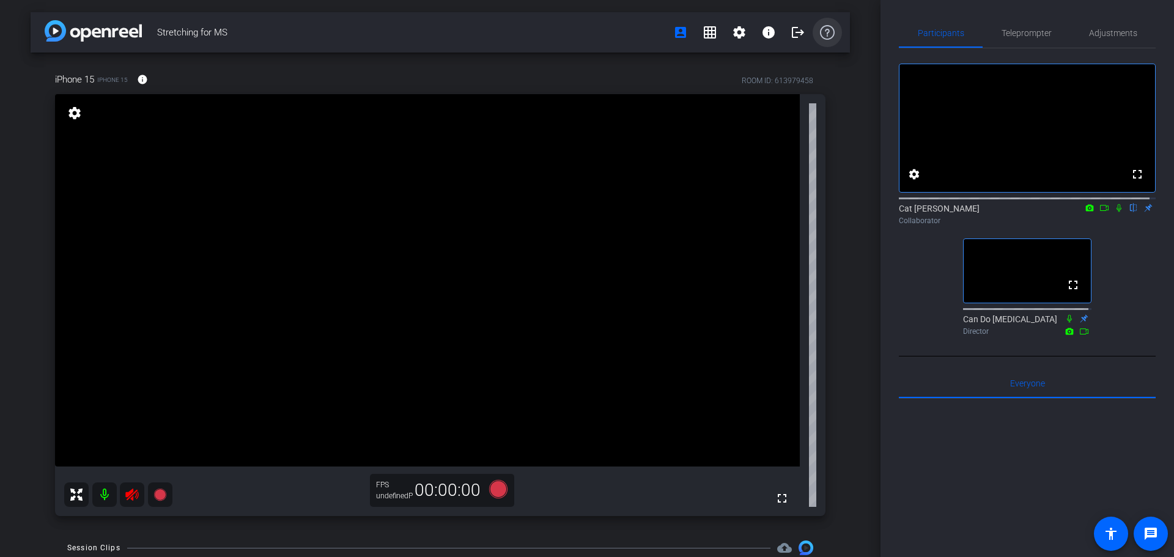
click at [822, 34] on icon at bounding box center [827, 32] width 15 height 15
click at [903, 473] on div at bounding box center [1027, 550] width 257 height 303
click at [396, 489] on div "FPS" at bounding box center [391, 485] width 31 height 10
click at [394, 498] on div "undefinedP" at bounding box center [391, 496] width 31 height 10
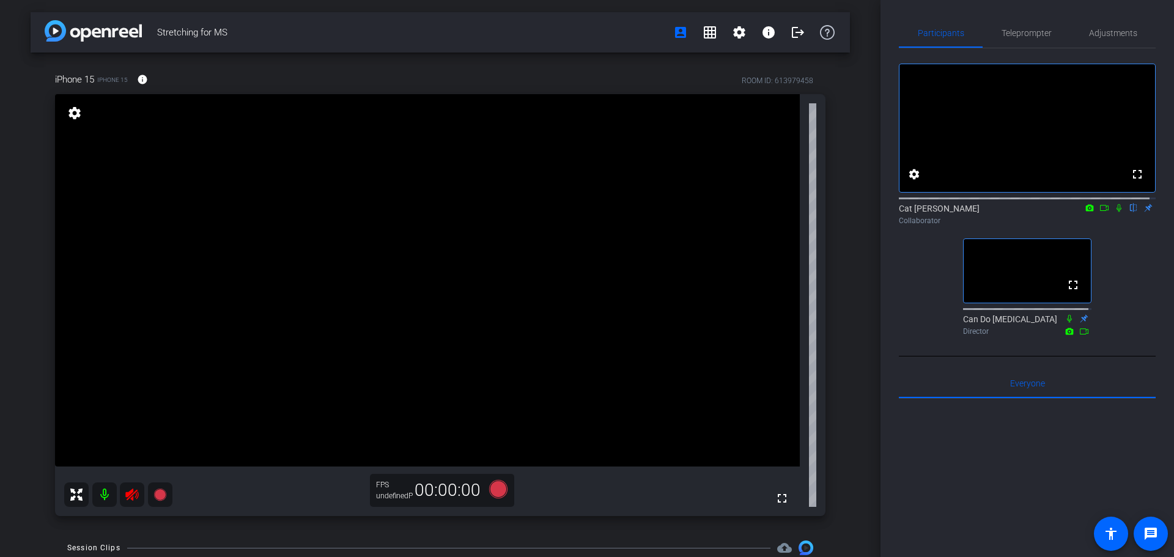
click at [133, 500] on icon at bounding box center [131, 494] width 13 height 12
click at [381, 482] on span "FPS" at bounding box center [382, 485] width 13 height 9
drag, startPoint x: 374, startPoint y: 484, endPoint x: 416, endPoint y: 504, distance: 46.5
click at [416, 504] on div "FPS undefinedP 00:00:00" at bounding box center [442, 490] width 144 height 33
copy div "FPS undefinedP"
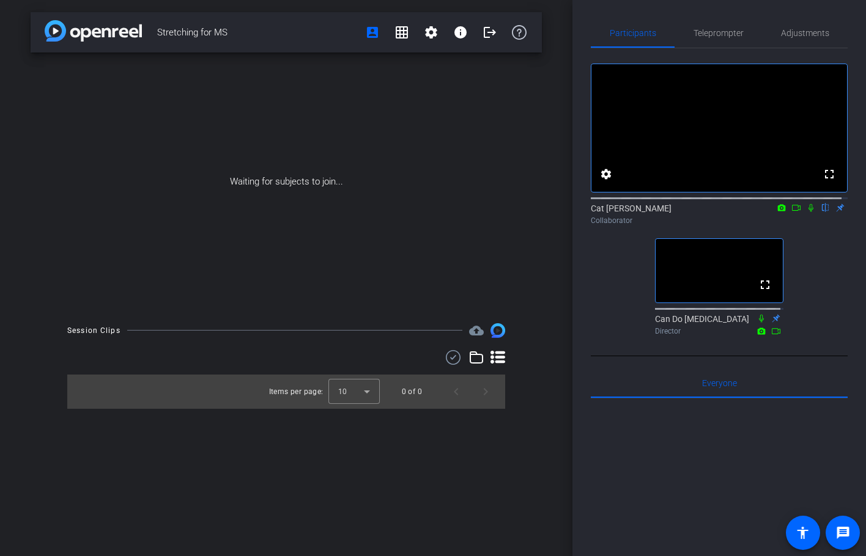
click at [503, 359] on icon at bounding box center [497, 357] width 15 height 15
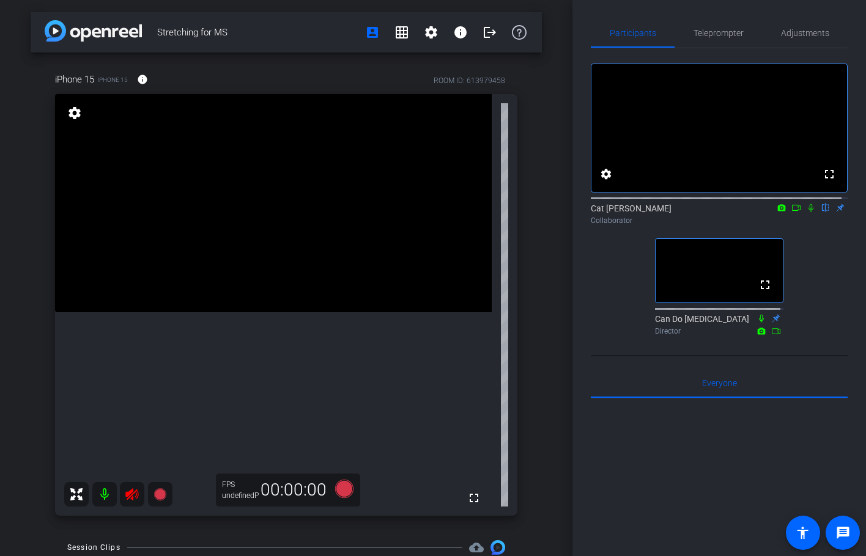
click at [132, 496] on icon at bounding box center [132, 494] width 15 height 15
click at [132, 496] on div at bounding box center [118, 494] width 108 height 24
click at [459, 37] on mat-icon "info" at bounding box center [460, 32] width 15 height 15
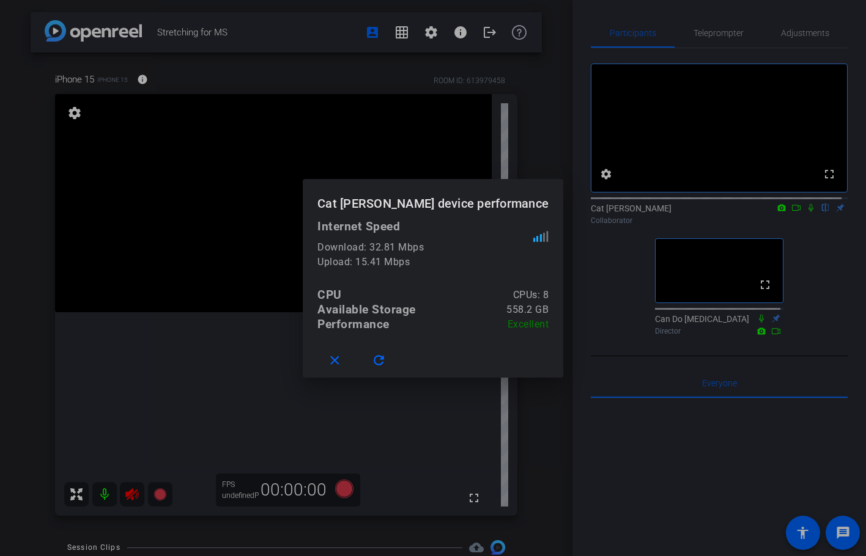
click at [422, 24] on div at bounding box center [433, 278] width 866 height 556
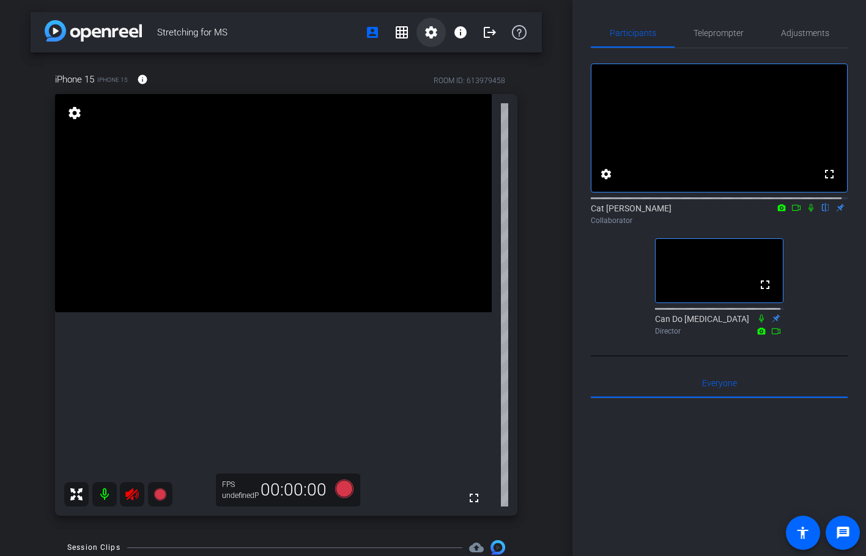
click at [427, 39] on mat-icon "settings" at bounding box center [431, 32] width 15 height 15
click at [436, 59] on span "Session Settings" at bounding box center [452, 58] width 64 height 15
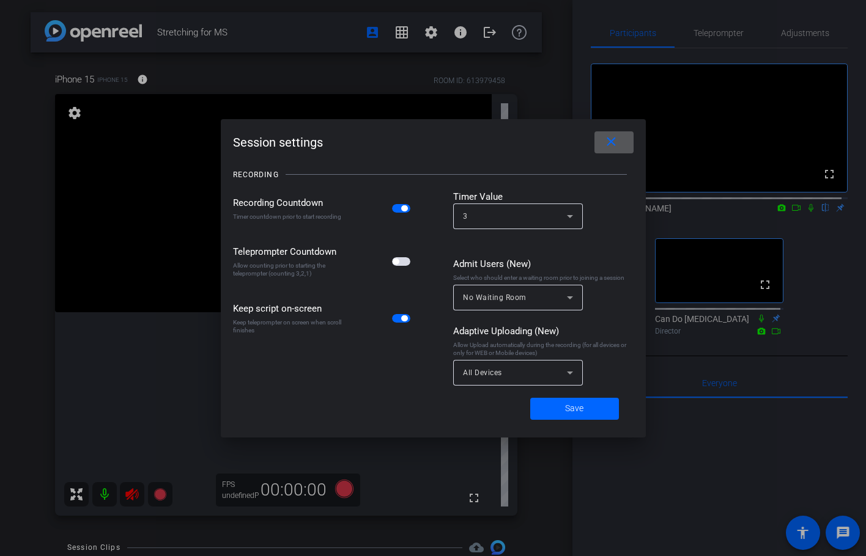
click at [609, 147] on mat-icon "close" at bounding box center [610, 141] width 15 height 15
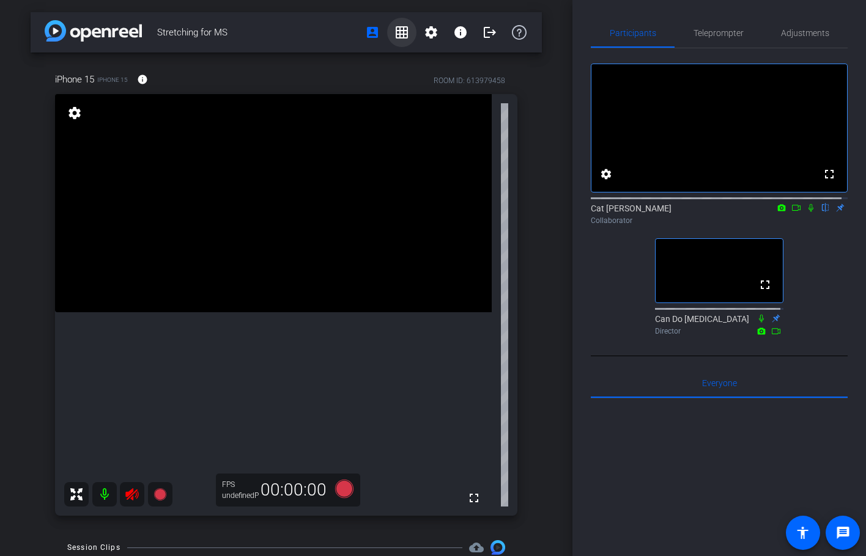
click at [394, 31] on mat-icon "grid_on" at bounding box center [401, 32] width 15 height 15
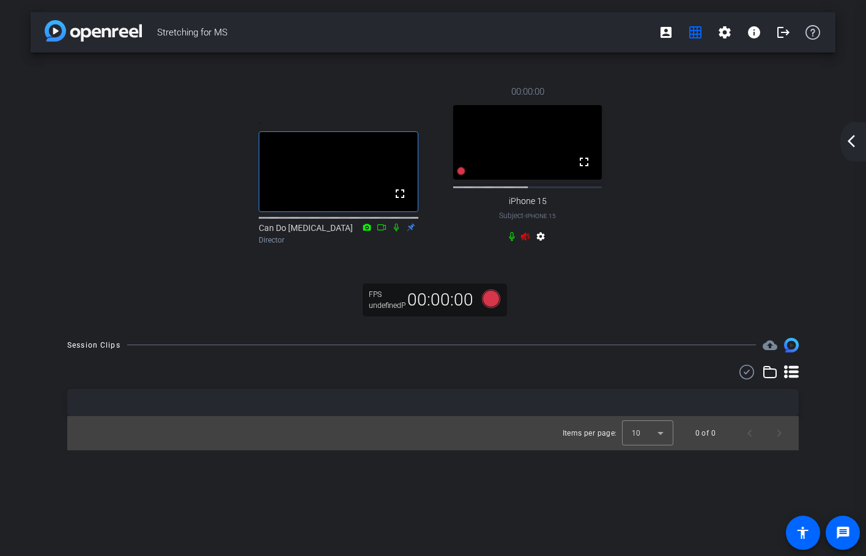
click at [526, 241] on icon at bounding box center [525, 237] width 10 height 10
click at [541, 246] on mat-icon "settings" at bounding box center [540, 239] width 15 height 15
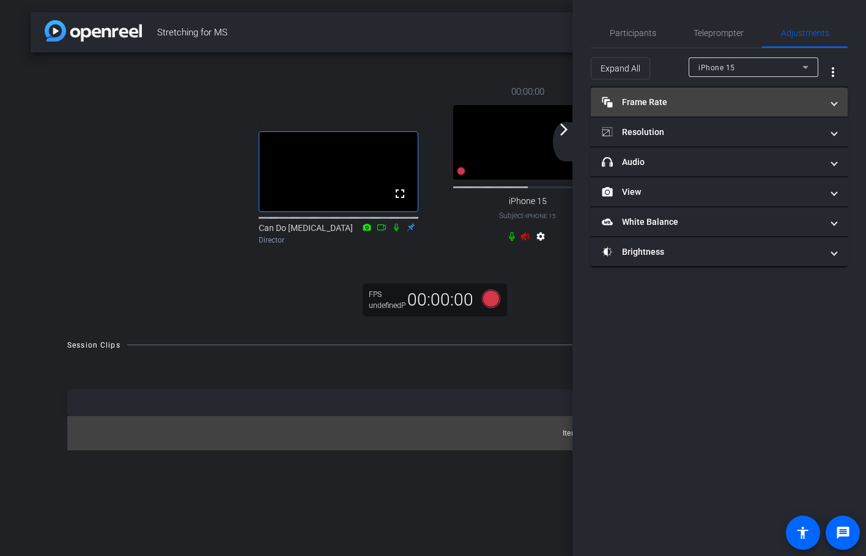
click at [757, 105] on mat-panel-title "Frame Rate Frame Rate" at bounding box center [712, 102] width 220 height 13
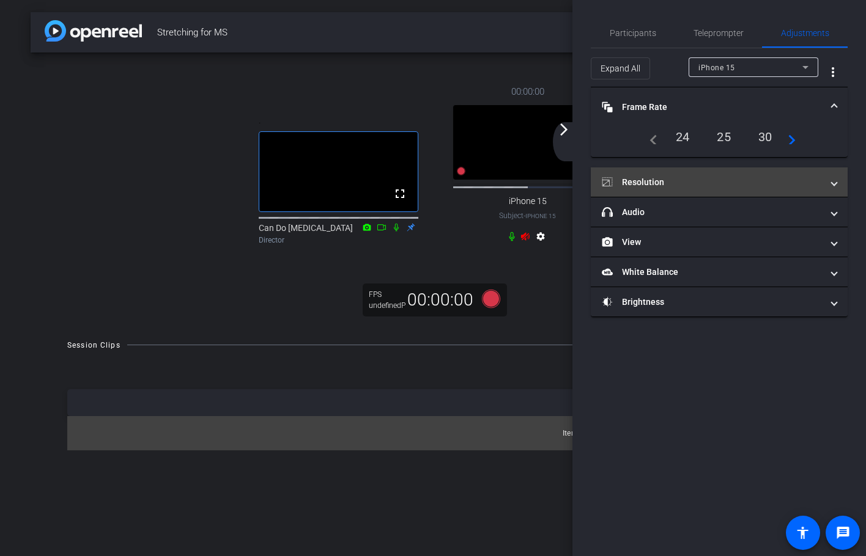
click at [834, 184] on span at bounding box center [833, 182] width 5 height 13
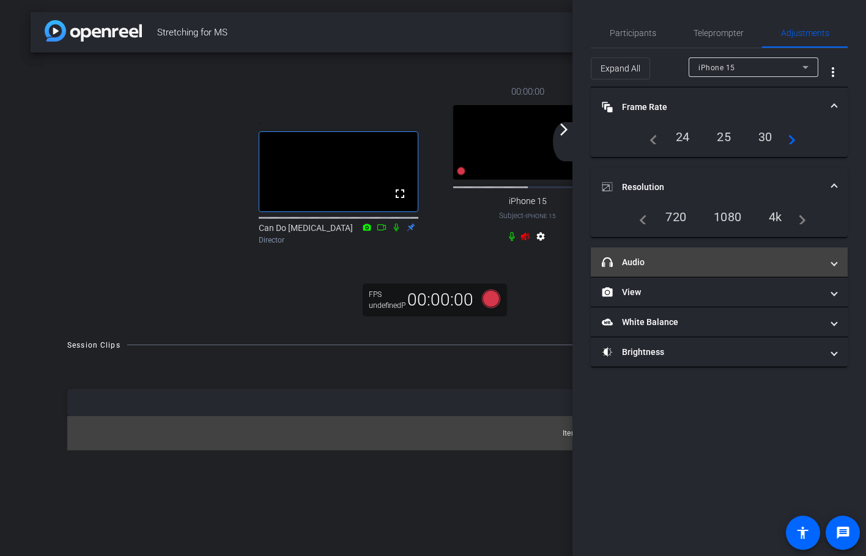
click at [830, 265] on span "headphone icon Audio" at bounding box center [717, 262] width 230 height 13
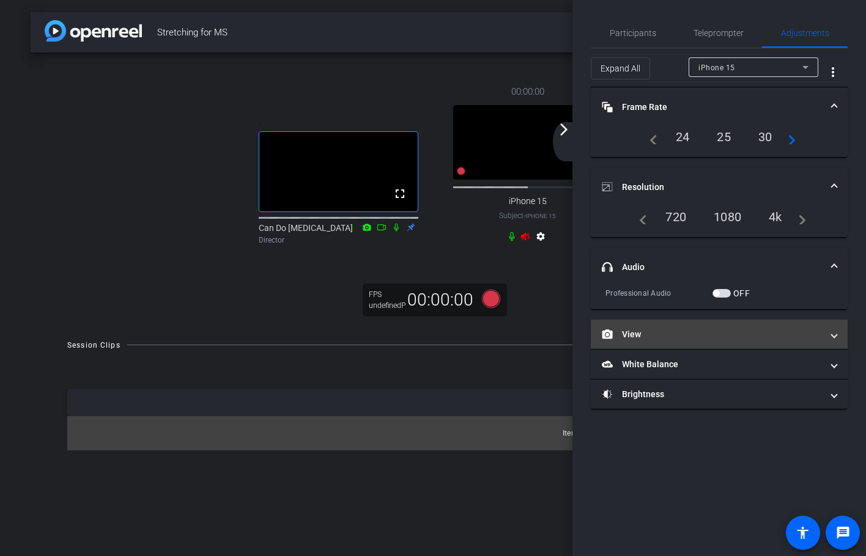
click at [838, 333] on mat-expansion-panel-header "View" at bounding box center [719, 334] width 257 height 29
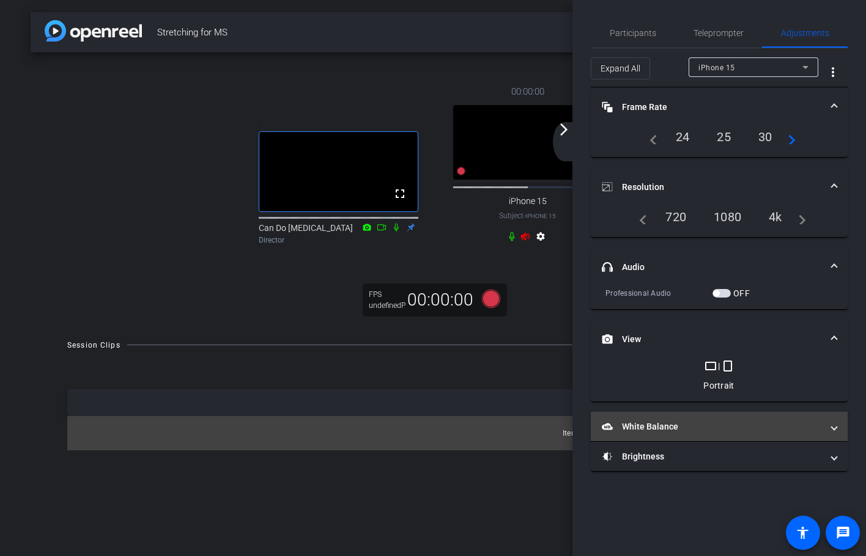
click at [836, 429] on span at bounding box center [833, 427] width 5 height 13
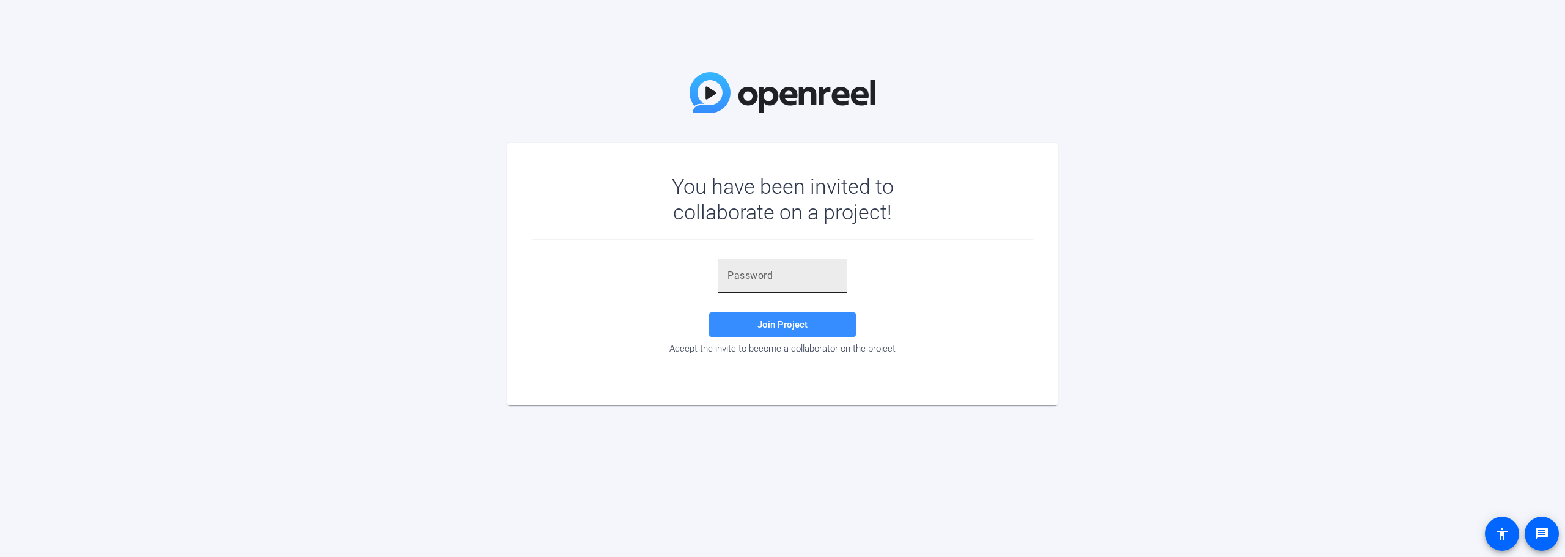
click at [769, 272] on input "text" at bounding box center [782, 275] width 110 height 15
type input "D##,8n"
click at [783, 324] on span "Join Project" at bounding box center [782, 324] width 50 height 11
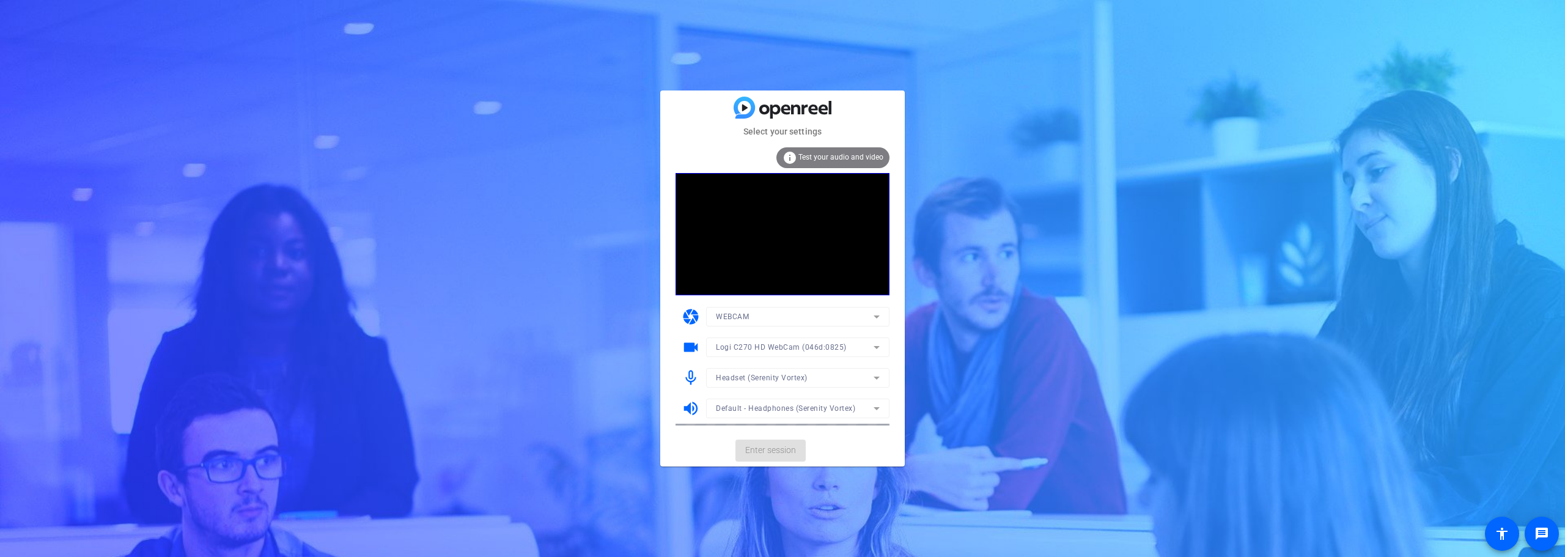
click at [817, 412] on mat-form-field "Default - Headphones (Serenity Vortex)" at bounding box center [797, 409] width 183 height 20
click at [775, 453] on span "Enter session" at bounding box center [770, 450] width 51 height 13
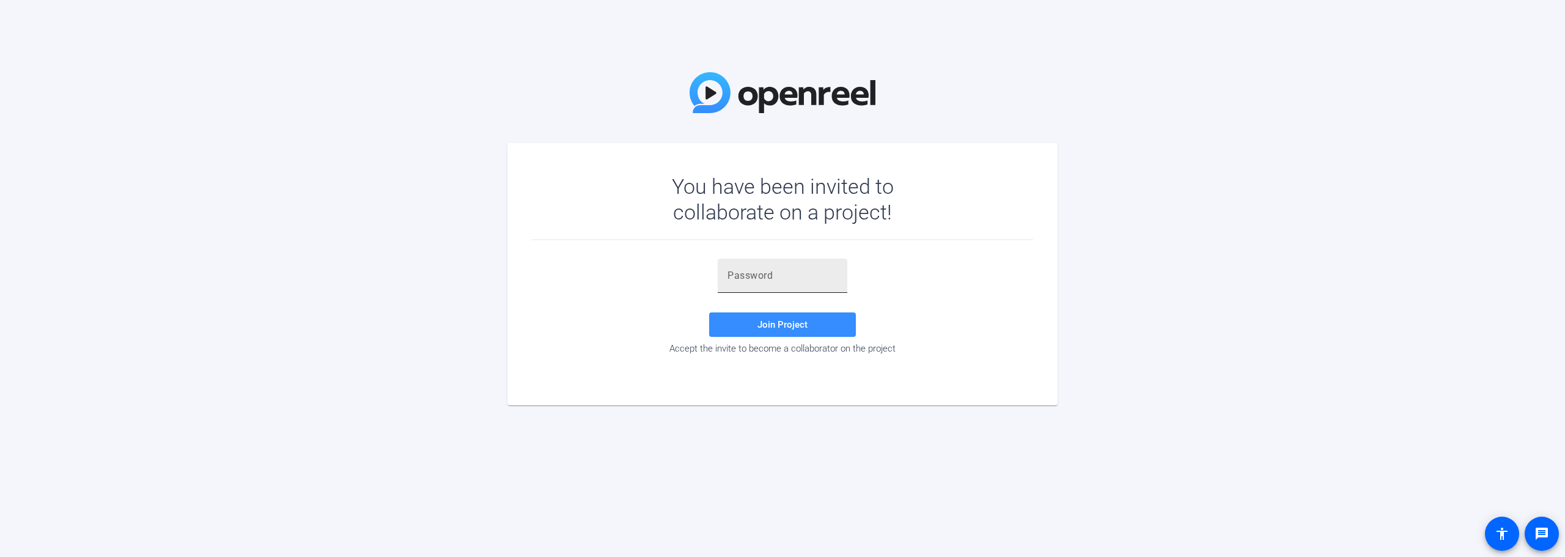
click at [789, 278] on input "text" at bounding box center [782, 275] width 110 height 15
paste input "KxKHLi"
type input "KxKHLi"
click at [795, 329] on span "Join Project" at bounding box center [782, 324] width 50 height 11
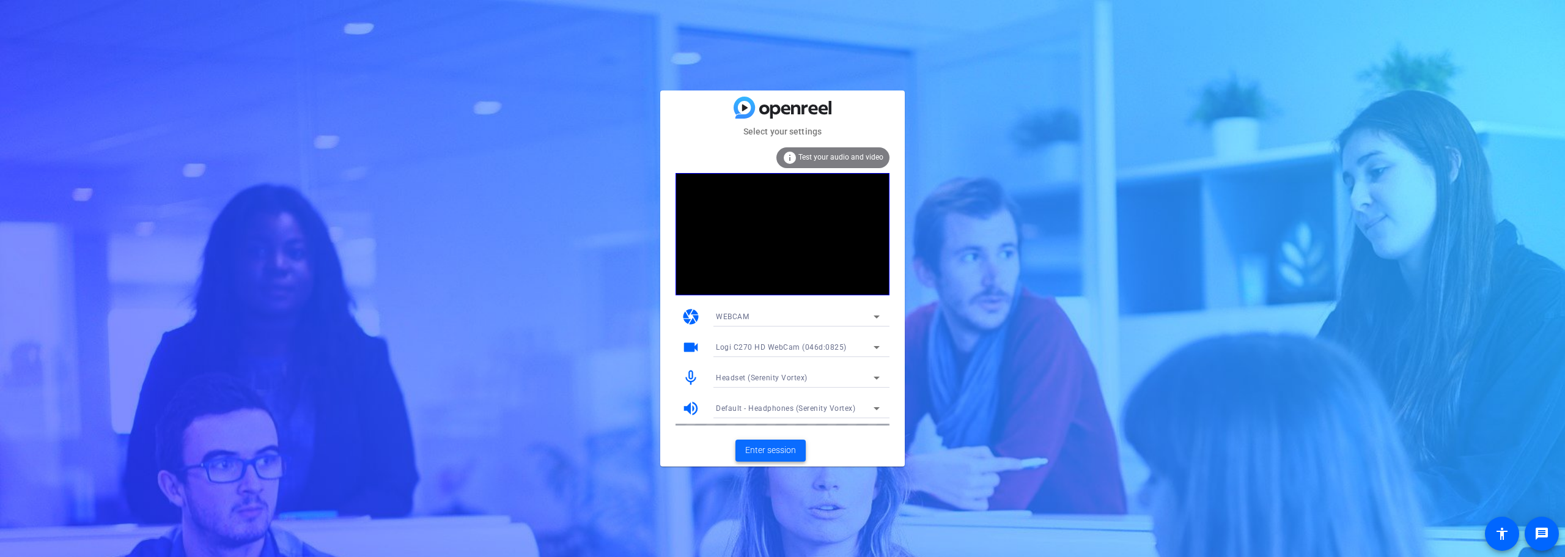
click at [782, 451] on span "Enter session" at bounding box center [770, 450] width 51 height 13
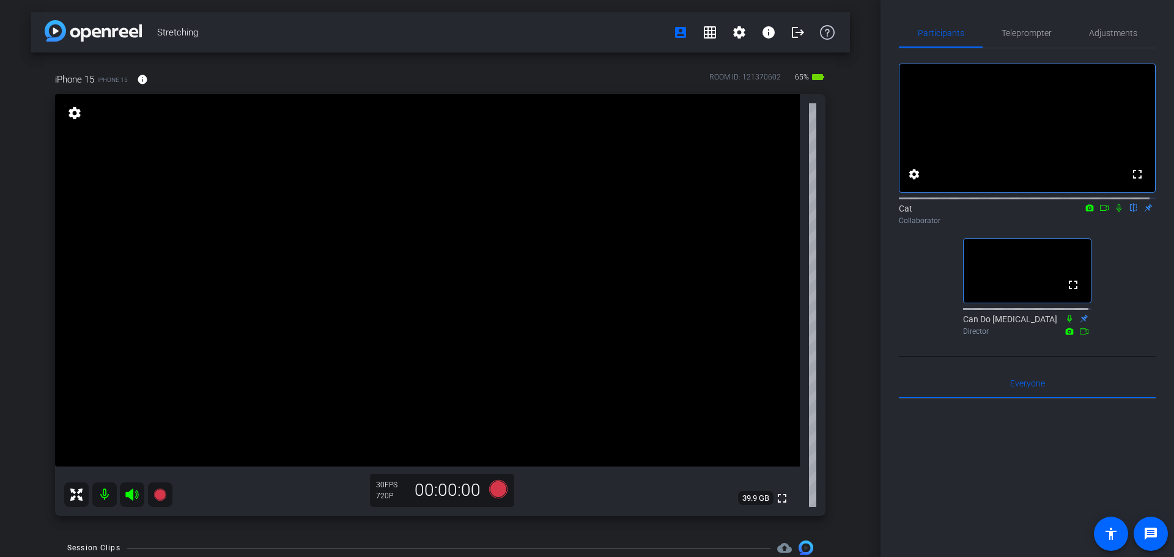
click at [847, 379] on div "Stretching account_box grid_on settings info logout iPhone 15 iPhone 15 info RO…" at bounding box center [440, 278] width 880 height 557
click at [857, 426] on div "Stretching account_box grid_on settings info logout iPhone 15 iPhone 15 info RO…" at bounding box center [440, 278] width 880 height 557
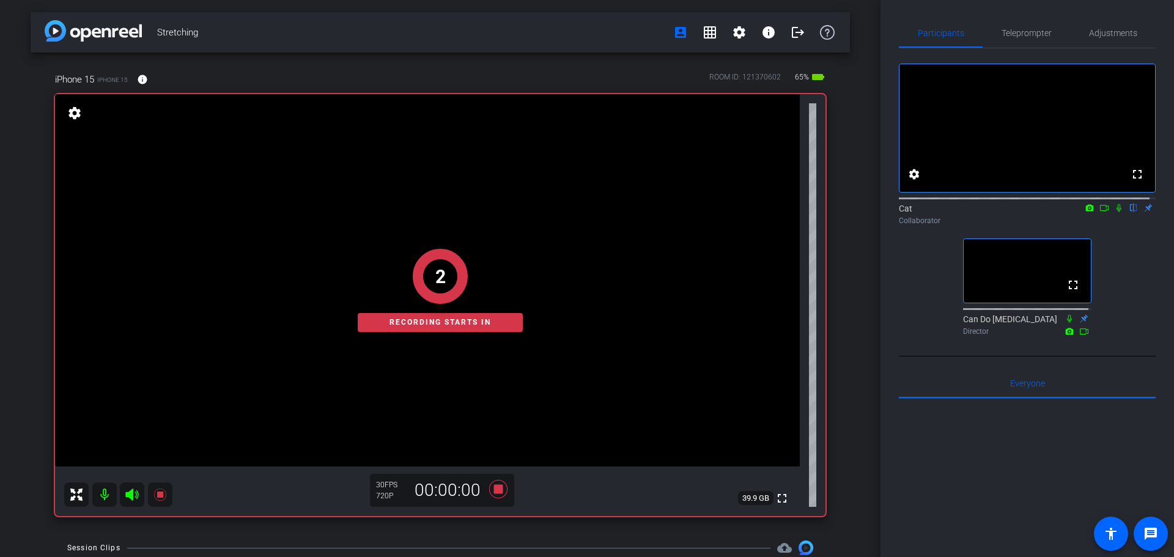
click at [1114, 212] on icon at bounding box center [1119, 208] width 10 height 9
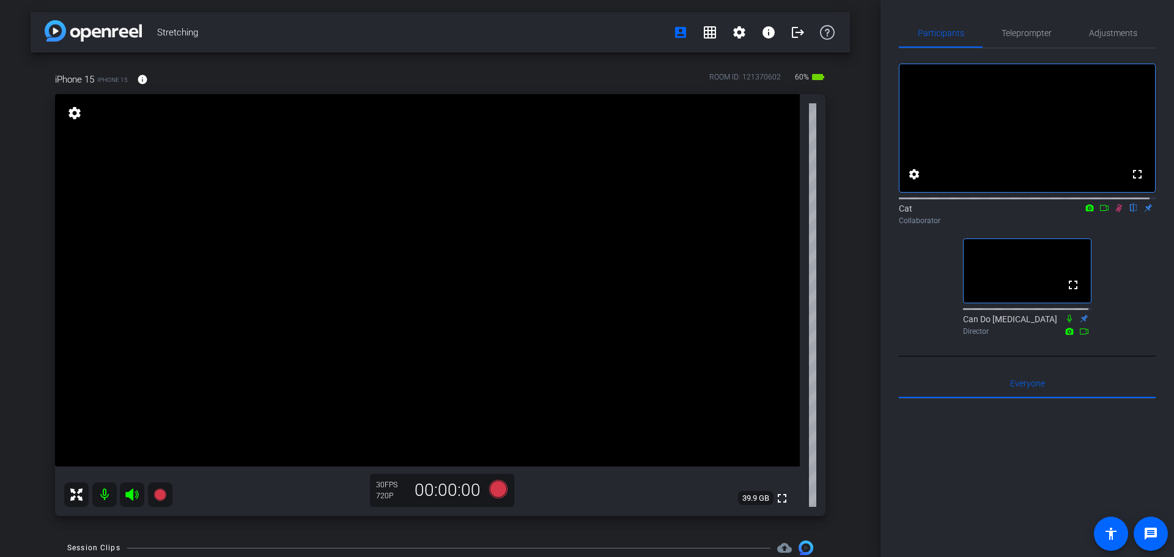
click at [1115, 212] on icon at bounding box center [1119, 208] width 10 height 9
click at [1116, 212] on icon at bounding box center [1118, 208] width 5 height 8
click at [1116, 212] on icon at bounding box center [1119, 208] width 7 height 8
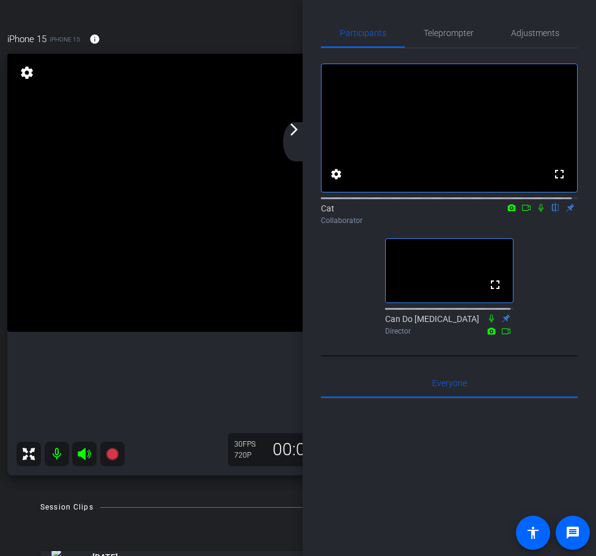
click at [196, 23] on div "iPhone 15 iPhone 15 info ROOM ID: 121370602 60% battery_std fullscreen settings…" at bounding box center [298, 250] width 589 height 476
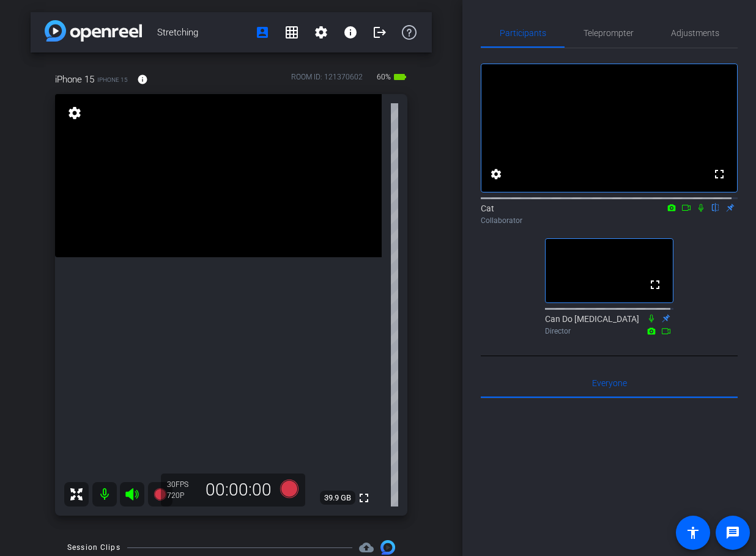
click at [696, 212] on icon at bounding box center [701, 208] width 10 height 9
click at [698, 212] on icon at bounding box center [701, 208] width 7 height 8
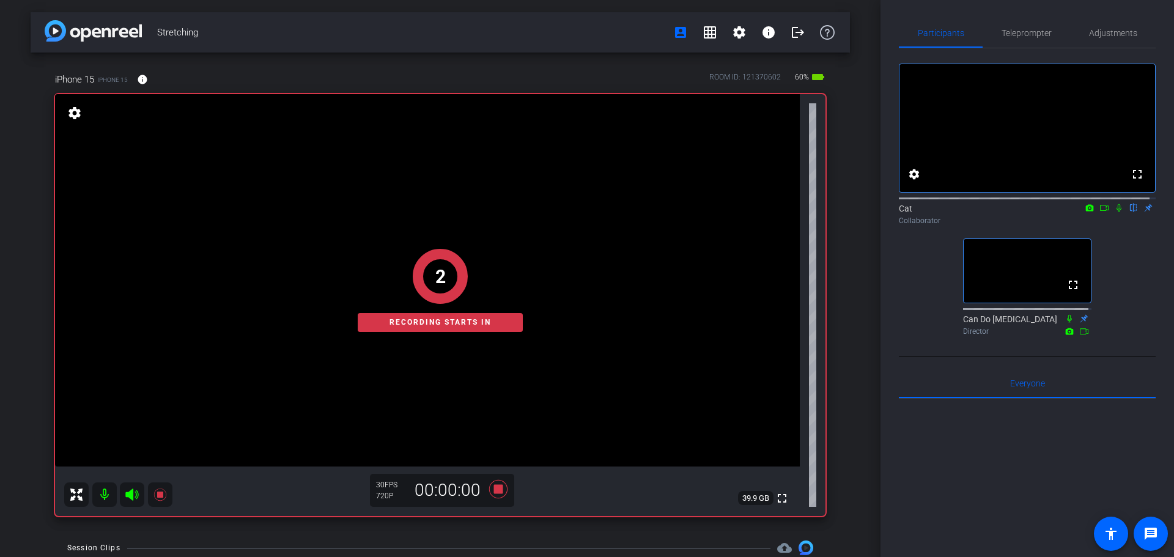
click at [1111, 213] on mat-icon at bounding box center [1118, 207] width 15 height 11
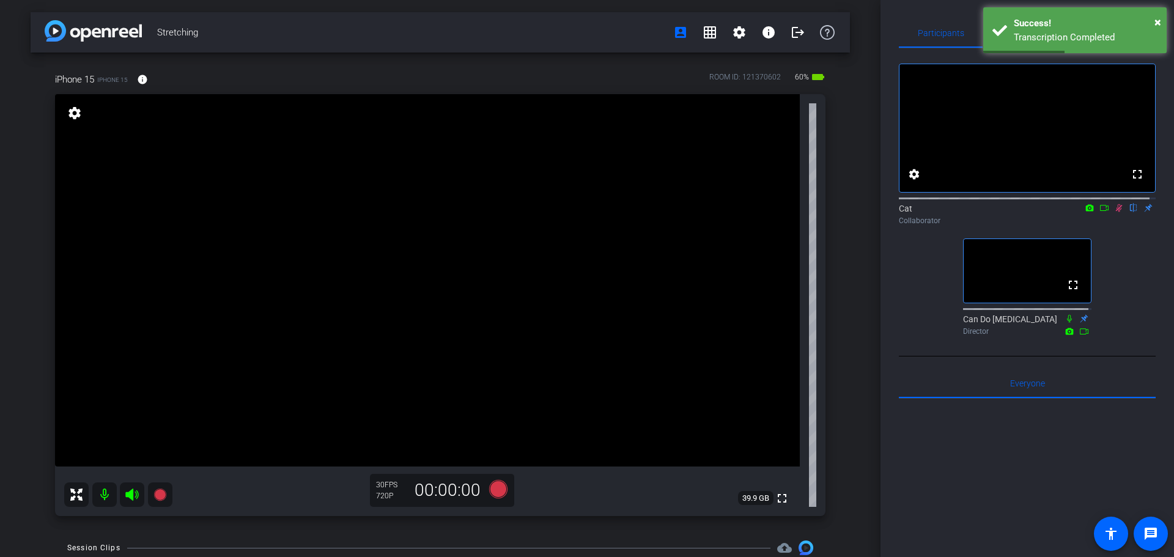
click at [1116, 212] on icon at bounding box center [1119, 208] width 7 height 8
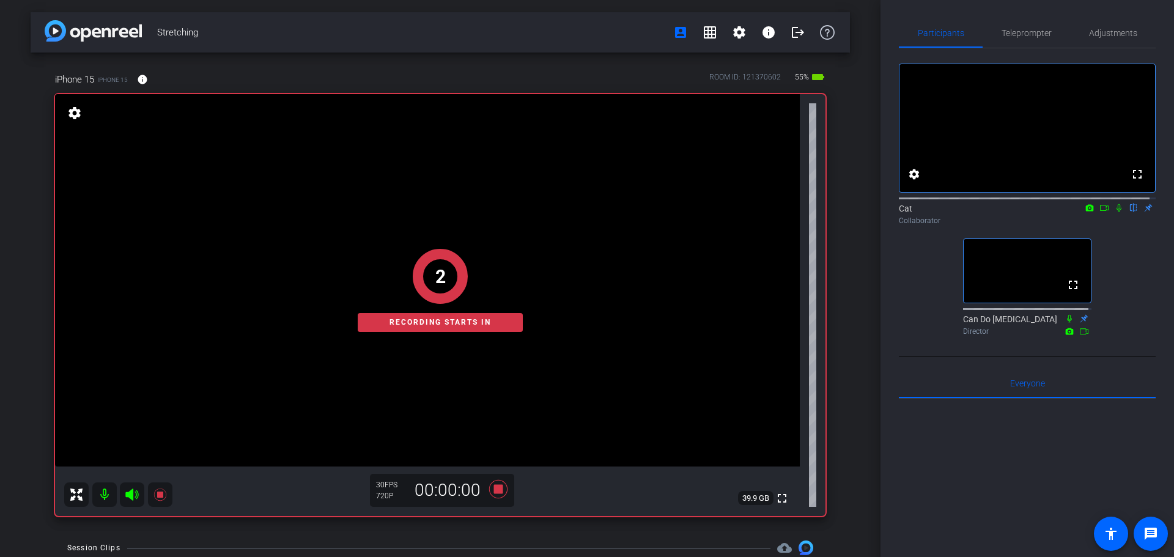
click at [1114, 212] on icon at bounding box center [1119, 208] width 10 height 9
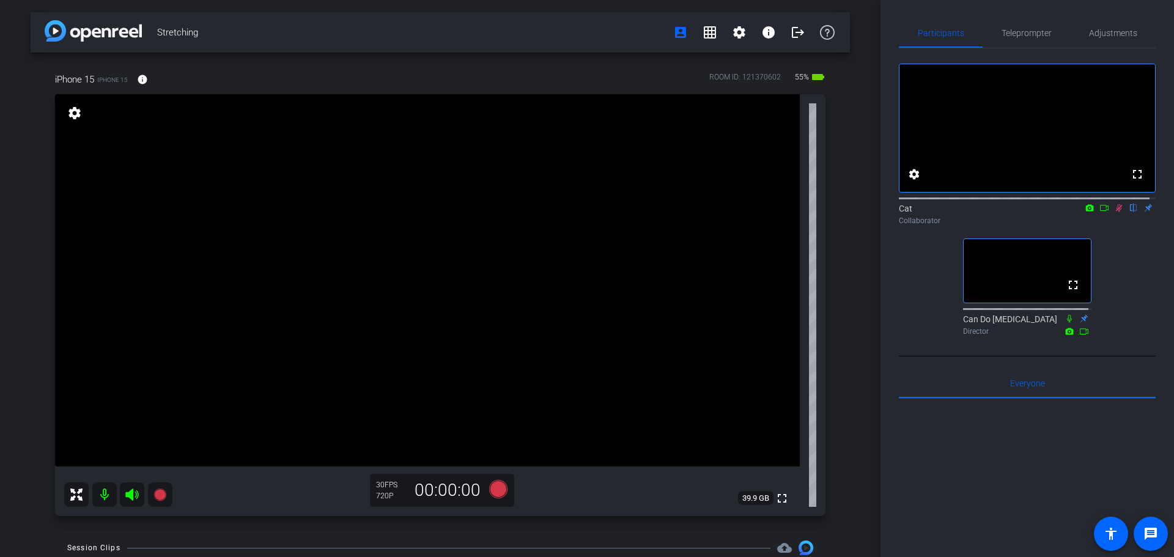
click at [1114, 212] on icon at bounding box center [1119, 208] width 10 height 9
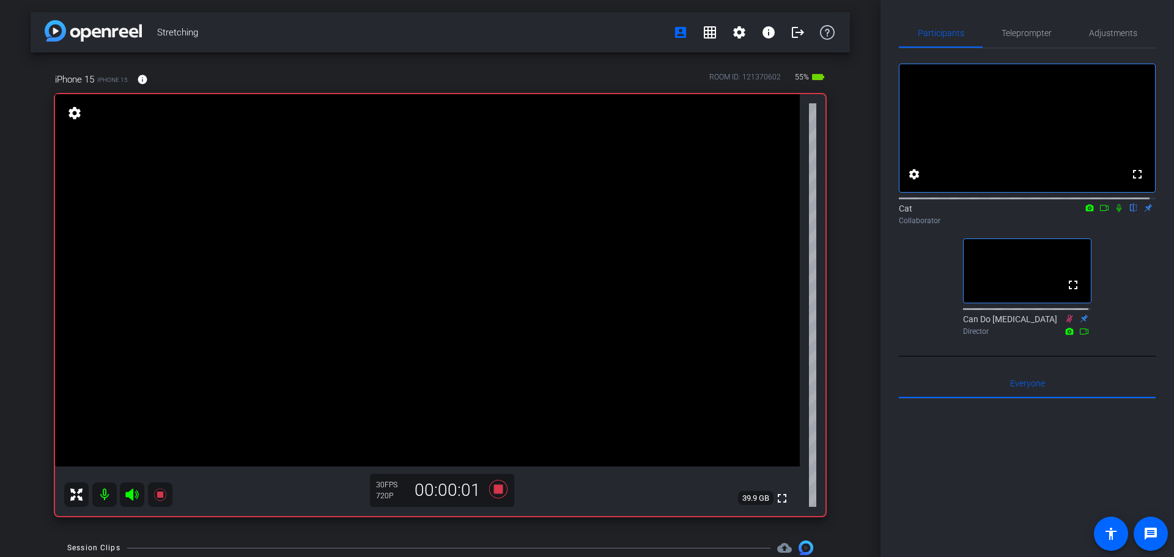
click at [1114, 212] on icon at bounding box center [1119, 208] width 10 height 9
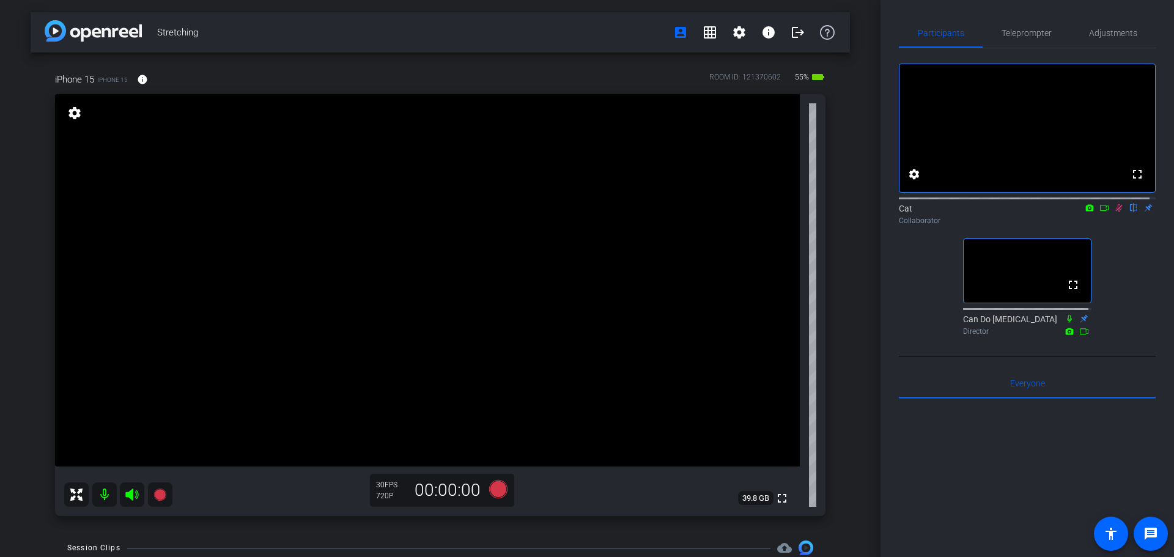
click at [1114, 212] on icon at bounding box center [1119, 208] width 10 height 9
